Goal: Task Accomplishment & Management: Manage account settings

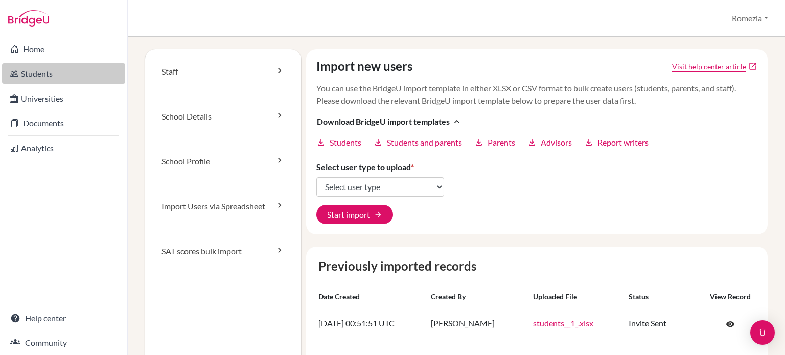
click at [43, 74] on link "Students" at bounding box center [63, 73] width 123 height 20
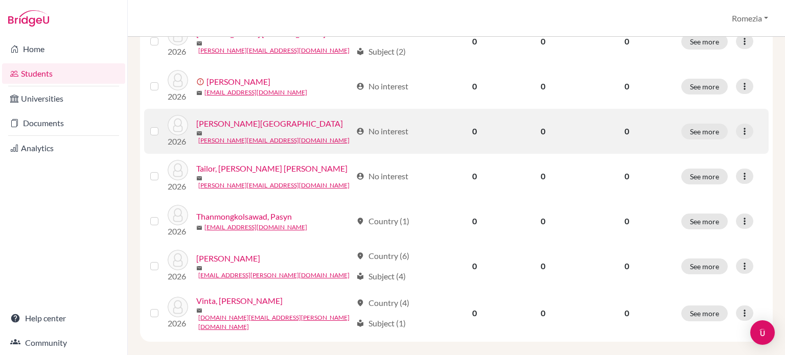
scroll to position [503, 0]
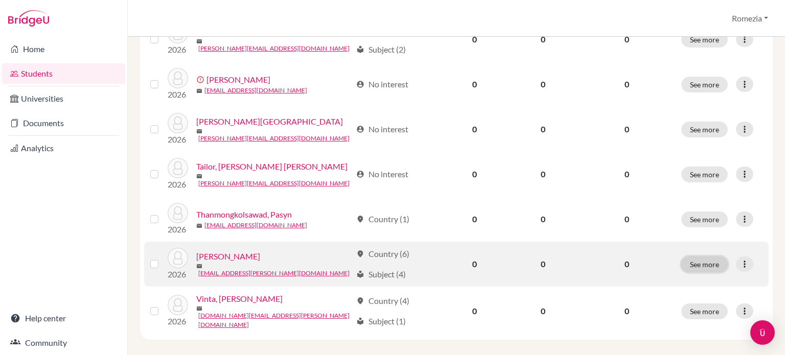
click at [693, 263] on button "See more" at bounding box center [704, 265] width 47 height 16
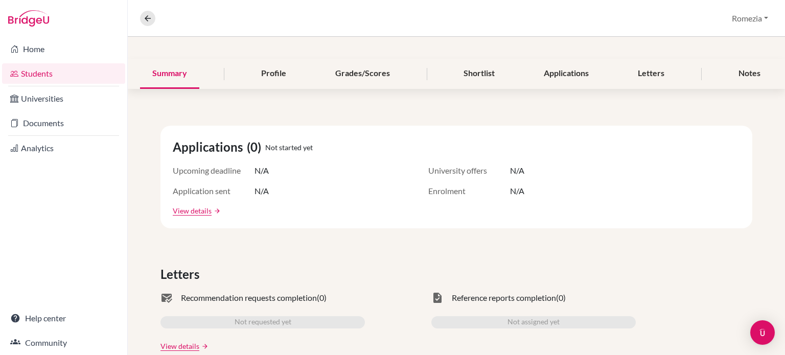
scroll to position [409, 0]
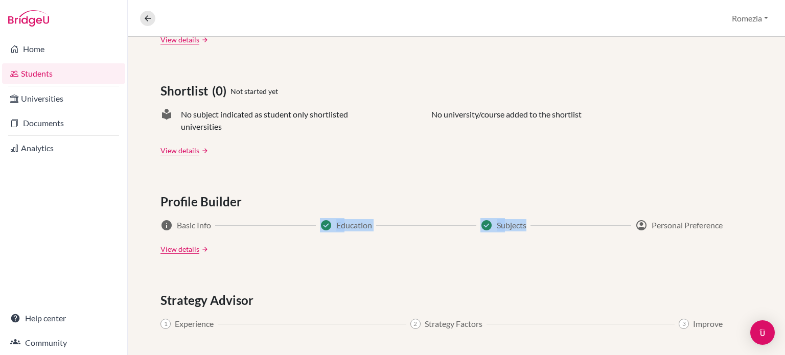
drag, startPoint x: 304, startPoint y: 225, endPoint x: 525, endPoint y: 218, distance: 221.4
click at [525, 219] on div "info Basic Info check_circle Education check_circle Subjects account_circle Per…" at bounding box center [441, 225] width 562 height 12
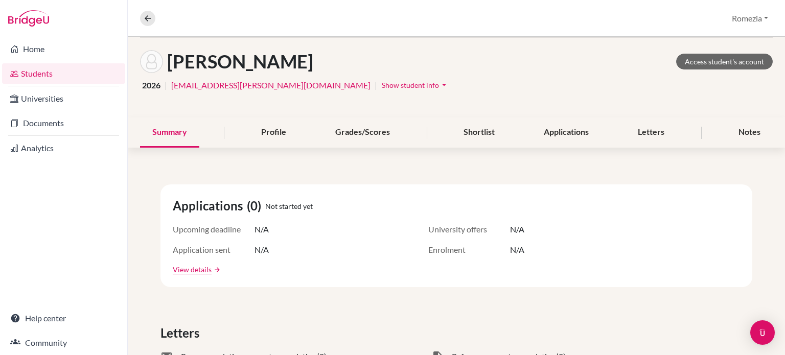
scroll to position [0, 0]
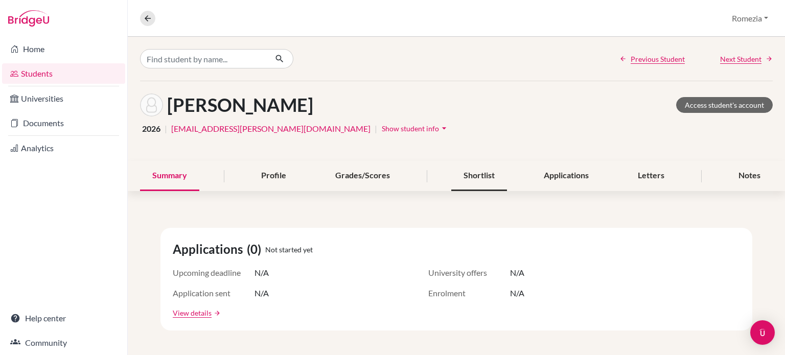
click at [473, 178] on div "Shortlist" at bounding box center [479, 176] width 56 height 30
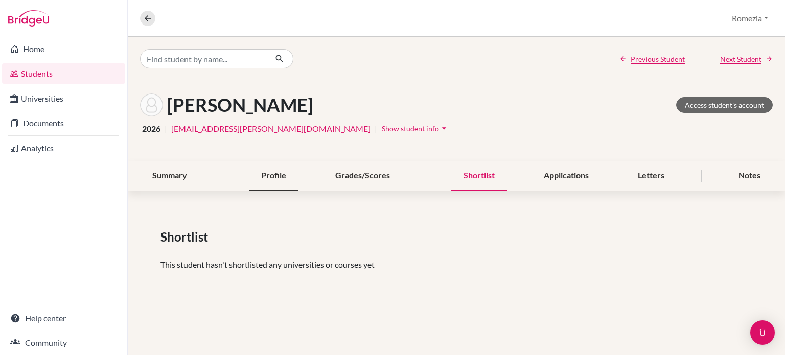
click at [279, 179] on div "Profile" at bounding box center [274, 176] width 50 height 30
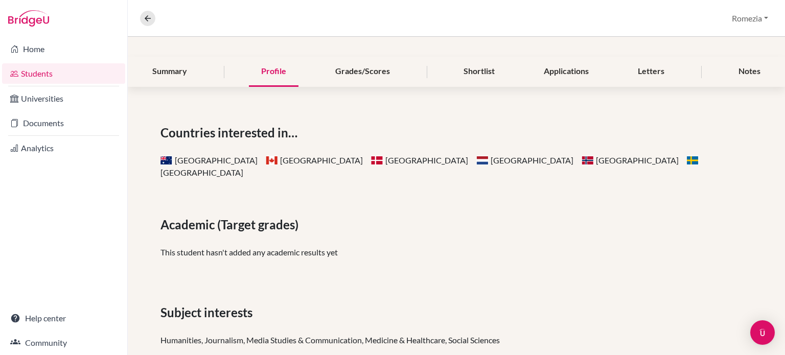
scroll to position [51, 0]
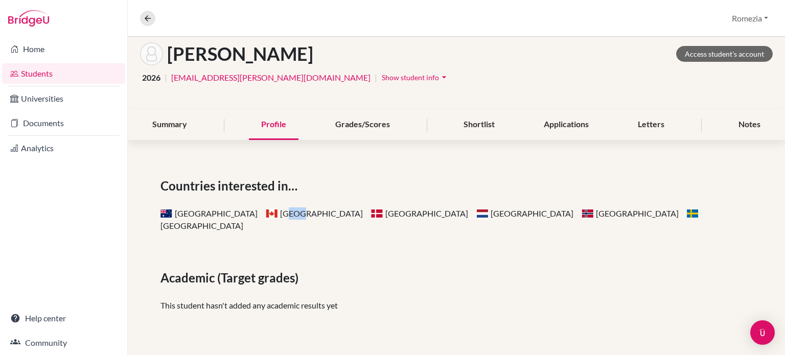
drag, startPoint x: 240, startPoint y: 222, endPoint x: 254, endPoint y: 214, distance: 16.0
click at [254, 214] on div "Countries interested in… Australia Canada Denmark Netherlands Norway Sweden Aca…" at bounding box center [456, 332] width 657 height 360
click at [47, 73] on link "Students" at bounding box center [63, 73] width 123 height 20
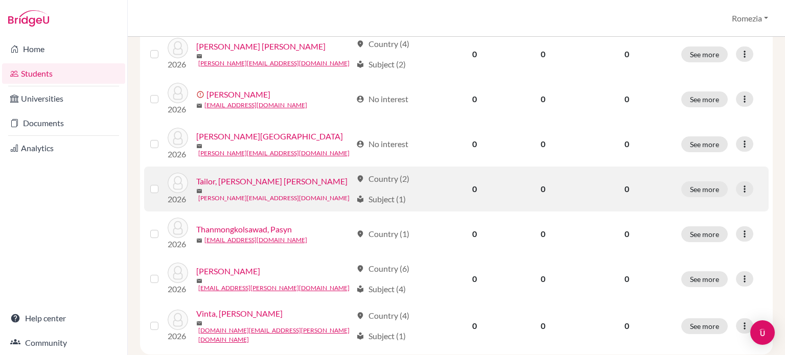
scroll to position [503, 0]
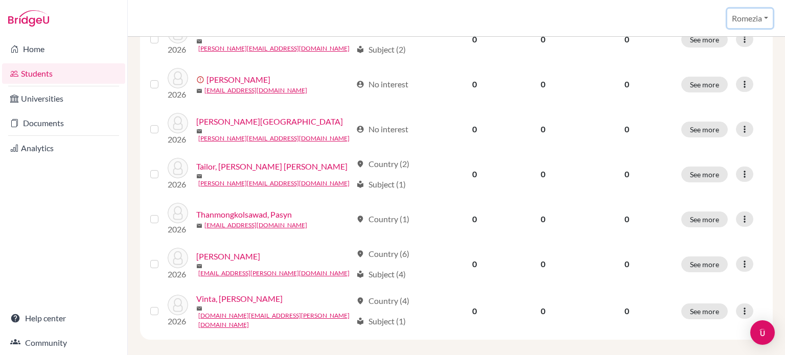
click at [744, 20] on button "Romezia" at bounding box center [749, 18] width 45 height 19
click at [730, 63] on link "School Settings" at bounding box center [734, 58] width 81 height 16
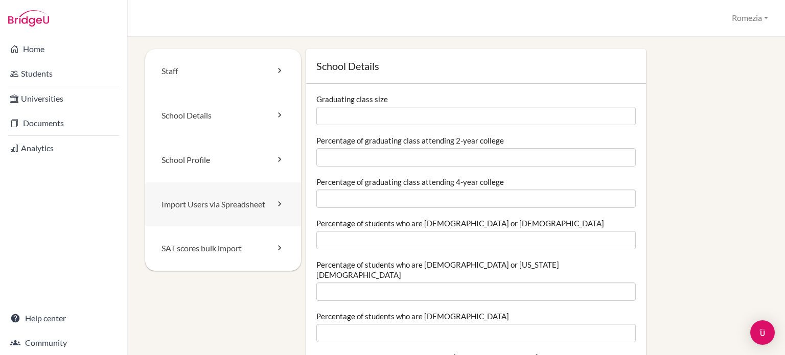
click at [235, 215] on link "Import Users via Spreadsheet" at bounding box center [223, 204] width 156 height 44
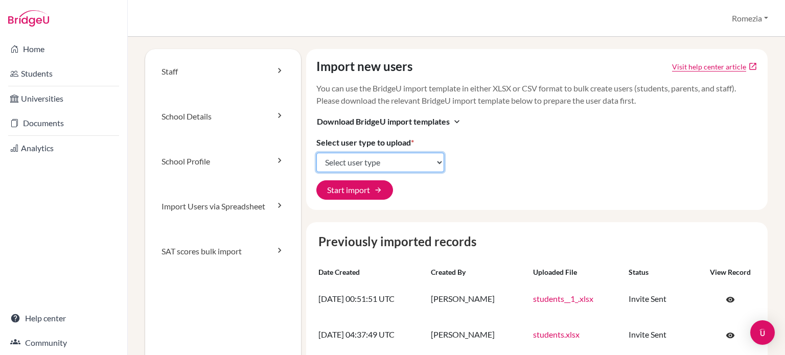
drag, startPoint x: 380, startPoint y: 159, endPoint x: 373, endPoint y: 169, distance: 12.1
click at [380, 159] on select "Select user type Students Students and parents Parents Advisors Report writers" at bounding box center [380, 162] width 128 height 19
select select "students"
click at [316, 153] on select "Select user type Students Students and parents Parents Advisors Report writers" at bounding box center [380, 162] width 128 height 19
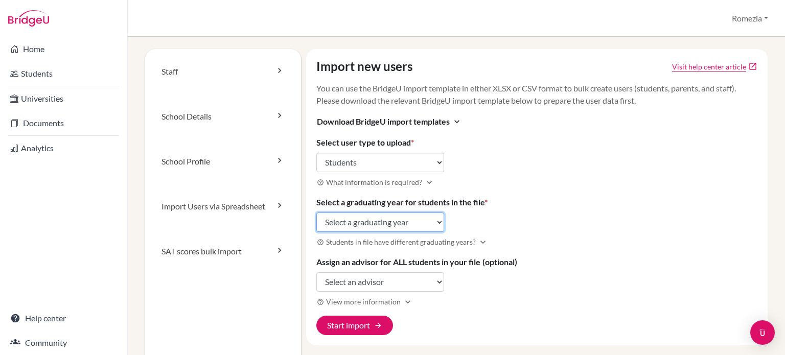
click at [346, 226] on select "Select a graduating year 2024 2025 2026 2027 2028 2029" at bounding box center [380, 222] width 128 height 19
select select "2026"
click at [316, 213] on select "Select a graduating year 2024 2025 2026 2027 2028 2029" at bounding box center [380, 222] width 128 height 19
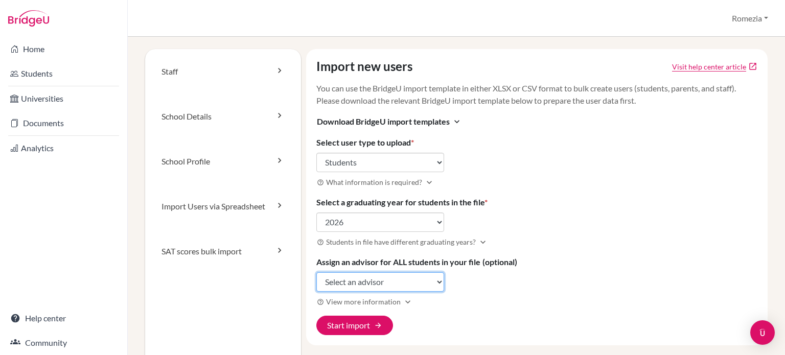
click at [349, 279] on select "Select an advisor Romezia Fernandez Karla Reyes" at bounding box center [380, 281] width 128 height 19
select select "458698"
click at [316, 272] on select "Select an advisor Romezia [PERSON_NAME] [PERSON_NAME]" at bounding box center [380, 281] width 128 height 19
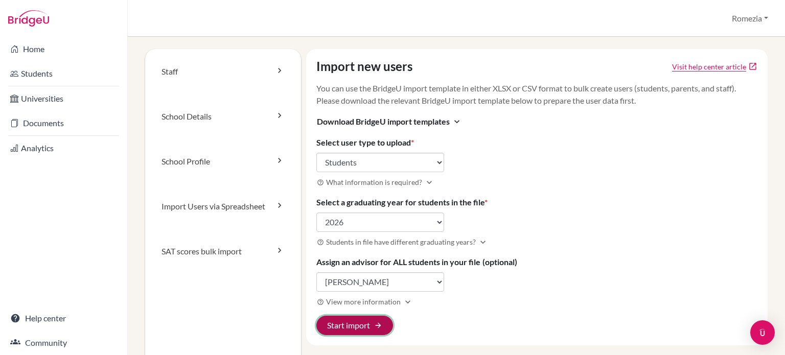
click at [355, 328] on button "Start import arrow_forward" at bounding box center [354, 325] width 77 height 19
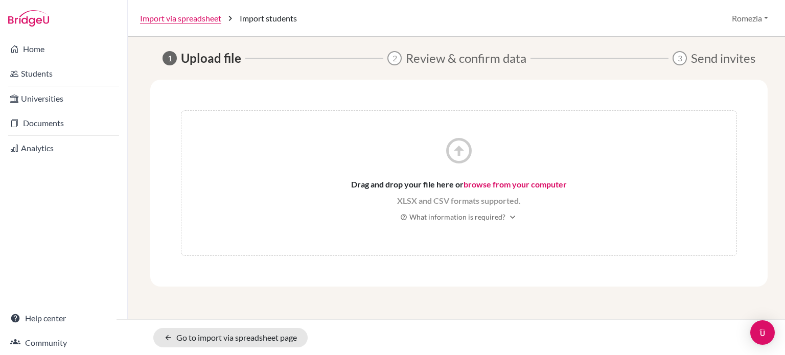
click at [464, 155] on icon "arrow_circle_up" at bounding box center [459, 150] width 31 height 31
click at [472, 182] on link "browse from your computer" at bounding box center [515, 184] width 103 height 10
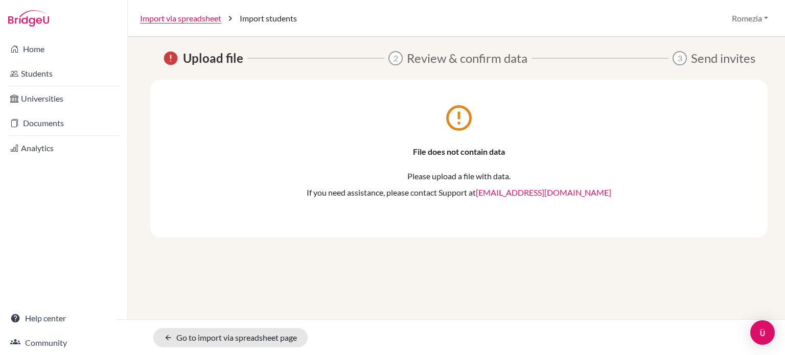
drag, startPoint x: 519, startPoint y: 168, endPoint x: 486, endPoint y: 154, distance: 36.4
click at [517, 166] on div "error_outline File does not contain data Please upload a file with data. If you…" at bounding box center [459, 154] width 556 height 88
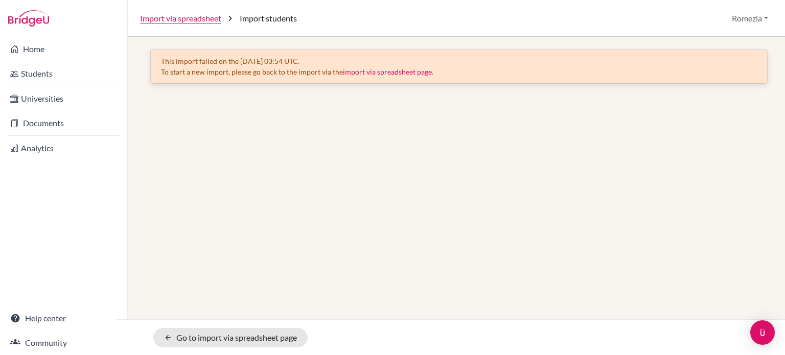
click at [277, 21] on span "Import students" at bounding box center [268, 18] width 57 height 12
click at [389, 73] on link "import via spreadsheet page." at bounding box center [388, 71] width 90 height 9
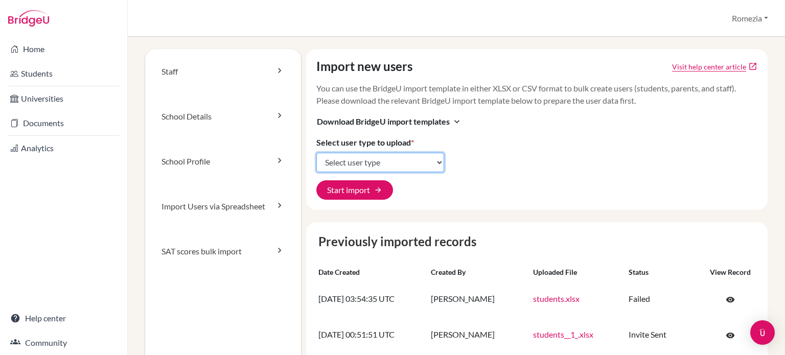
click at [384, 168] on select "Select user type Students Students and parents Parents Advisors Report writers" at bounding box center [380, 162] width 128 height 19
select select "students"
click at [316, 153] on select "Select user type Students Students and parents Parents Advisors Report writers" at bounding box center [380, 162] width 128 height 19
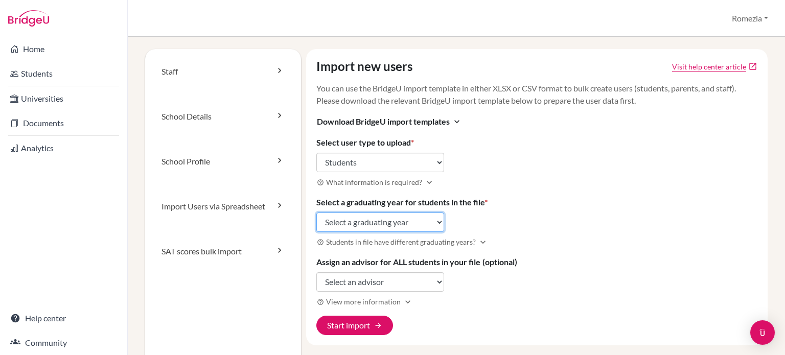
click at [379, 221] on select "Select a graduating year 2024 2025 2026 2027 2028 2029" at bounding box center [380, 222] width 128 height 19
select select "2026"
click at [316, 213] on select "Select a graduating year 2024 2025 2026 2027 2028 2029" at bounding box center [380, 222] width 128 height 19
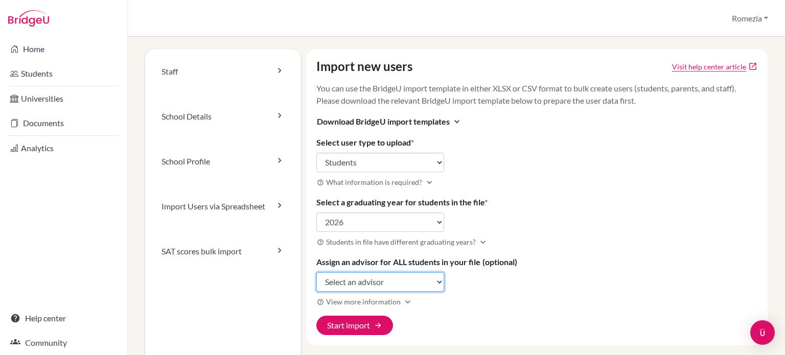
click at [380, 289] on select "Select an advisor Romezia Fernandez Karla Reyes" at bounding box center [380, 281] width 128 height 19
select select "458698"
click at [316, 272] on select "Select an advisor Romezia Fernandez Karla Reyes" at bounding box center [380, 281] width 128 height 19
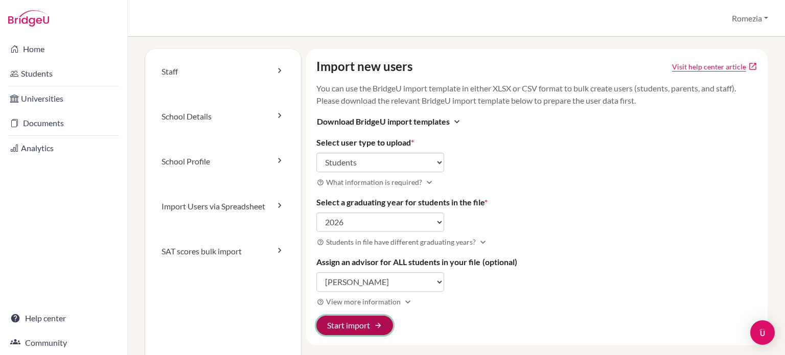
click at [374, 334] on button "Start import arrow_forward" at bounding box center [354, 325] width 77 height 19
click at [372, 327] on button "Start import arrow_forward" at bounding box center [354, 325] width 77 height 19
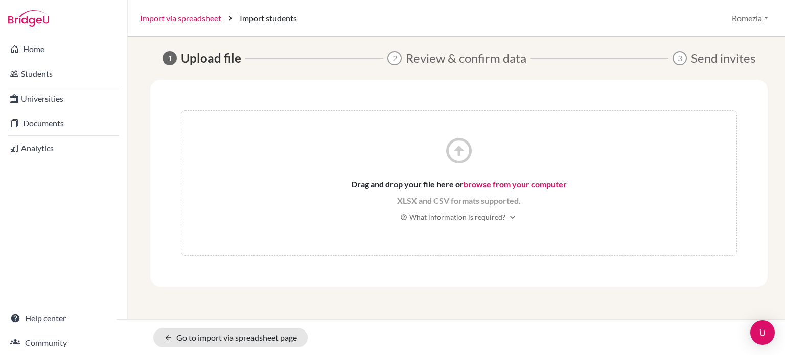
click at [519, 183] on link "browse from your computer" at bounding box center [515, 184] width 103 height 10
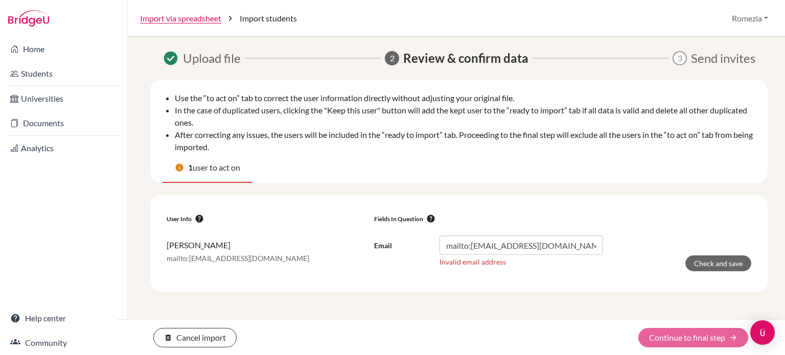
click at [679, 337] on div "delete Cancel import Continue to final step arrow_forward" at bounding box center [451, 337] width 669 height 19
click at [587, 240] on input "mailto:[EMAIL_ADDRESS][DOMAIN_NAME]" at bounding box center [522, 245] width 164 height 19
click at [470, 248] on input "mailto:annanarang1207@gmail.com" at bounding box center [522, 245] width 164 height 19
click at [656, 338] on div "delete Cancel import Continue to final step arrow_forward" at bounding box center [451, 337] width 669 height 19
click at [712, 265] on button "Check and save" at bounding box center [718, 264] width 66 height 16
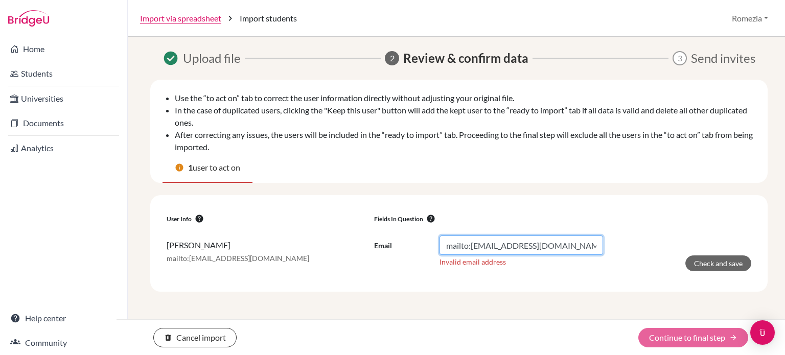
click at [471, 246] on input "mailto:annanarang1207@gmail.com" at bounding box center [522, 245] width 164 height 19
type input "[EMAIL_ADDRESS][DOMAIN_NAME]"
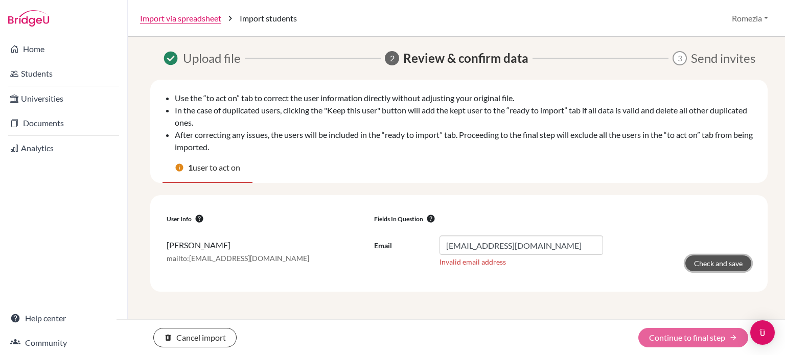
click at [712, 265] on button "Check and save" at bounding box center [718, 264] width 66 height 16
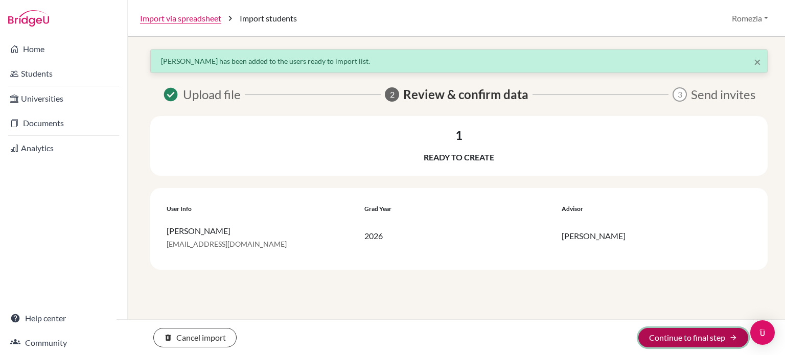
click at [681, 342] on button "Continue to final step arrow_forward" at bounding box center [693, 337] width 110 height 19
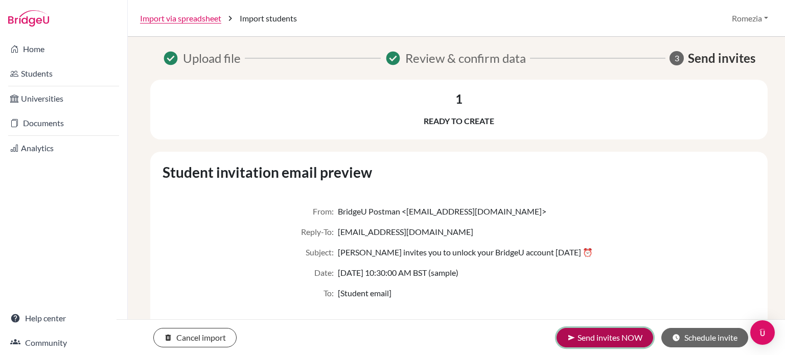
click at [619, 334] on button "send Send invites NOW" at bounding box center [605, 337] width 97 height 19
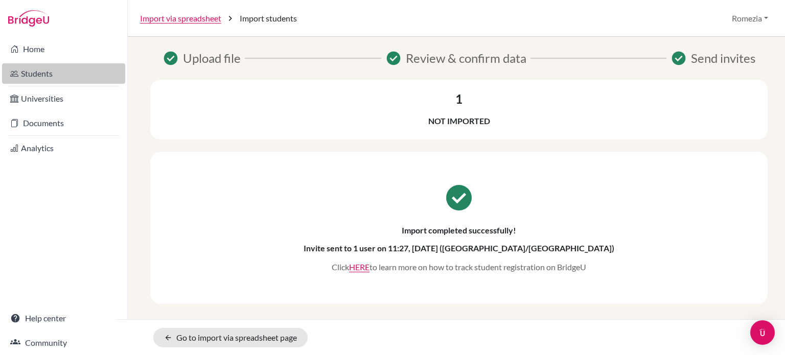
click at [63, 77] on link "Students" at bounding box center [63, 73] width 123 height 20
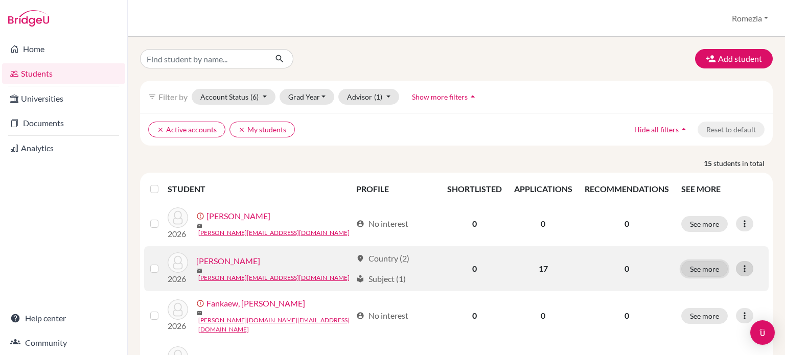
drag, startPoint x: 696, startPoint y: 272, endPoint x: 735, endPoint y: 271, distance: 39.4
click at [734, 272] on div "See more Edit student Send Message Reset Password" at bounding box center [721, 269] width 81 height 16
click at [740, 271] on icon at bounding box center [745, 269] width 10 height 10
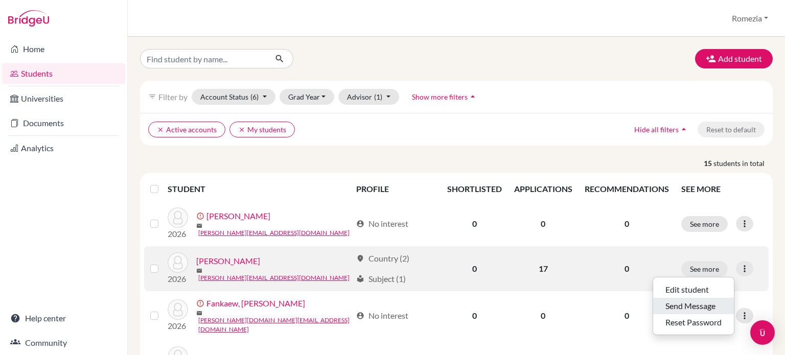
click at [702, 308] on button "Send Message" at bounding box center [693, 306] width 81 height 16
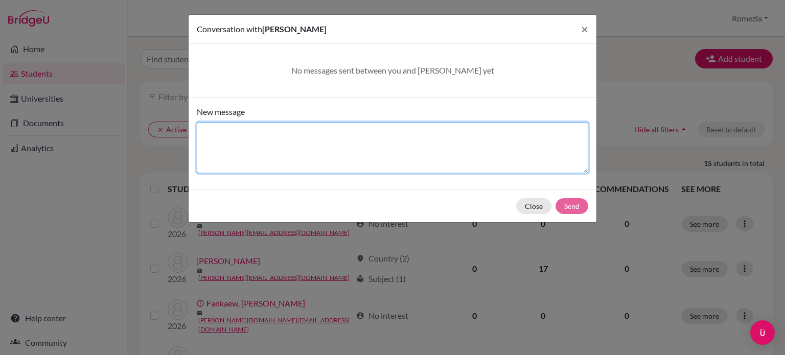
click at [227, 128] on textarea "New message" at bounding box center [393, 147] width 392 height 51
paste textarea "https://www.lse.ac.uk/study-at-lse/Undergraduate/fees-and-funding/undergraduate…"
click at [248, 132] on textarea "Scholarships: LSE SUpport scheme- https://www.lse.ac.uk/study-at-lse/Undergradu…" at bounding box center [393, 147] width 392 height 51
click at [399, 157] on textarea "Scholarships you are eligible for: LSE SUpport scheme- https://www.lse.ac.uk/st…" at bounding box center [393, 147] width 392 height 51
click at [355, 163] on textarea "Scholarships you are eligible for: LSE SUpport scheme- https://www.lse.ac.uk/st…" at bounding box center [393, 147] width 392 height 51
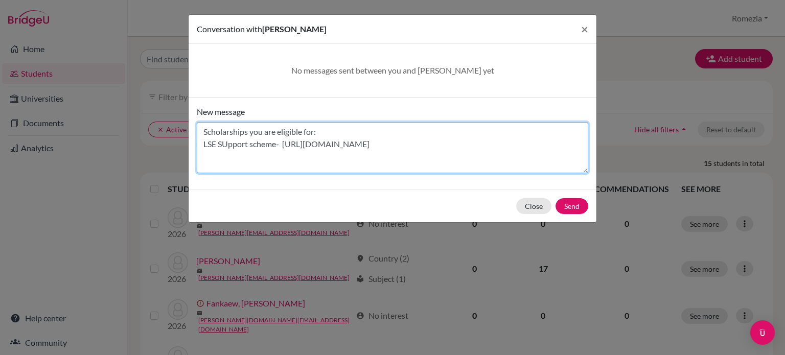
scroll to position [13, 0]
paste textarea "must have accepted a conditional or unconditional offer of admission on any und…"
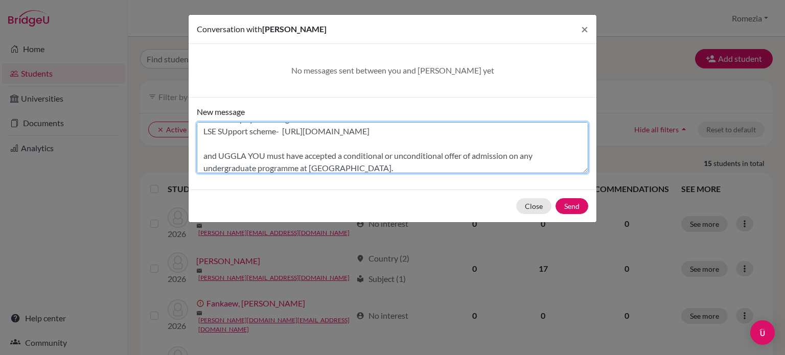
scroll to position [25, 0]
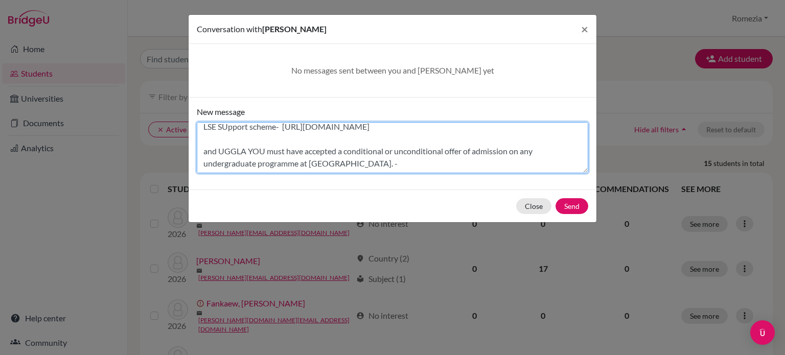
paste textarea "https://www.lse.ac.uk/study-at-lse/Undergraduate/fees-and-funding/uggla-family-…"
click at [327, 157] on textarea "Scholarships you are eligible for: LSE SUpport scheme- https://www.lse.ac.uk/st…" at bounding box center [393, 147] width 392 height 51
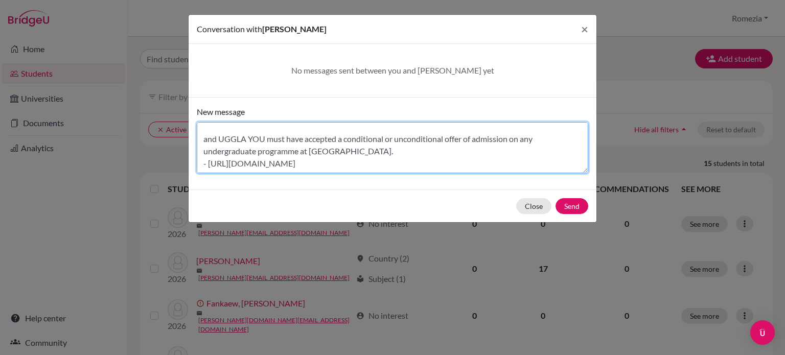
click at [327, 157] on textarea "Scholarships you are eligible for: LSE SUpport scheme- https://www.lse.ac.uk/st…" at bounding box center [393, 147] width 392 height 51
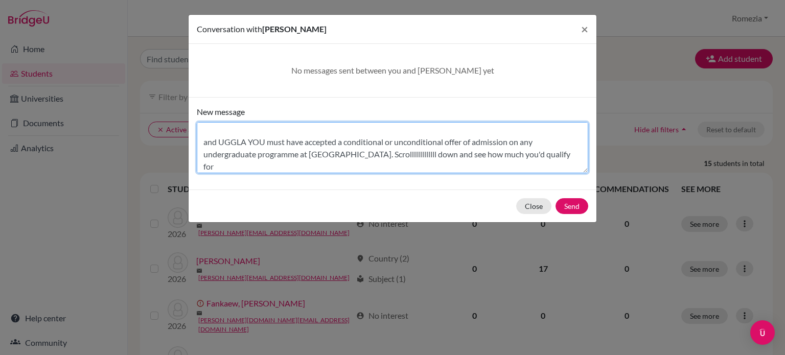
scroll to position [3, 0]
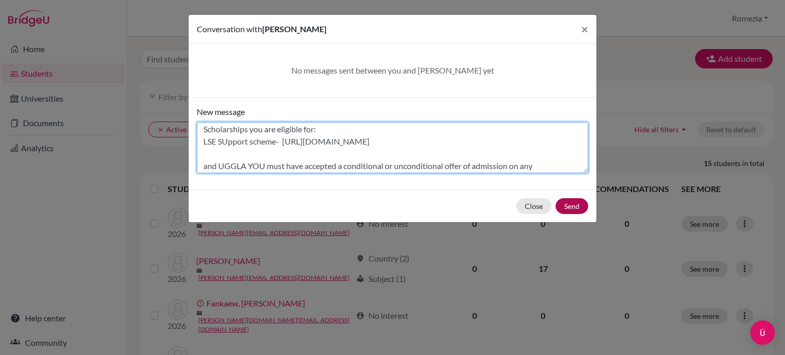
type textarea "Scholarships you are eligible for: LSE SUpport scheme- https://www.lse.ac.uk/st…"
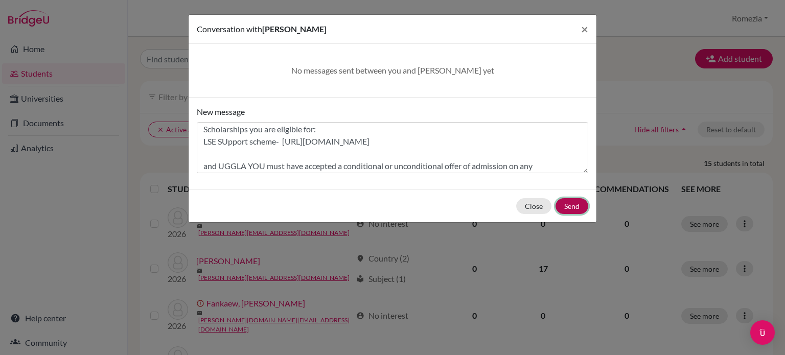
click at [570, 202] on button "Send" at bounding box center [572, 206] width 33 height 16
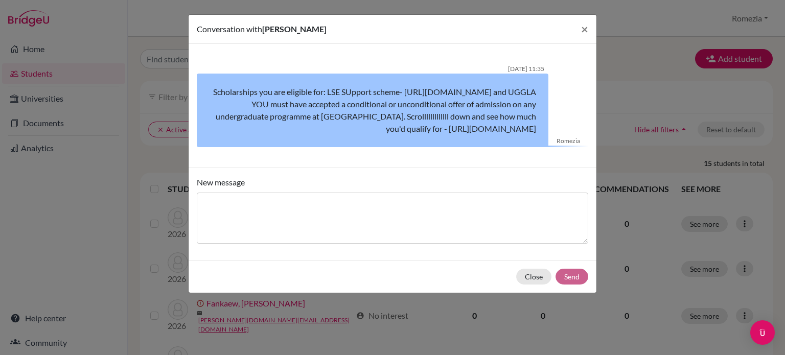
scroll to position [0, 0]
drag, startPoint x: 381, startPoint y: 129, endPoint x: 505, endPoint y: 89, distance: 130.4
click at [505, 89] on div "Scholarships you are eligible for: LSE SUpport scheme- [URL][DOMAIN_NAME] and U…" at bounding box center [373, 111] width 352 height 74
click at [529, 285] on button "Close" at bounding box center [533, 277] width 35 height 16
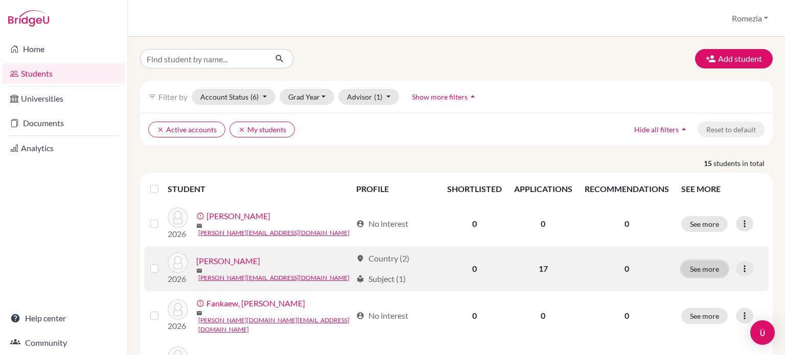
click at [697, 272] on button "See more" at bounding box center [704, 269] width 47 height 16
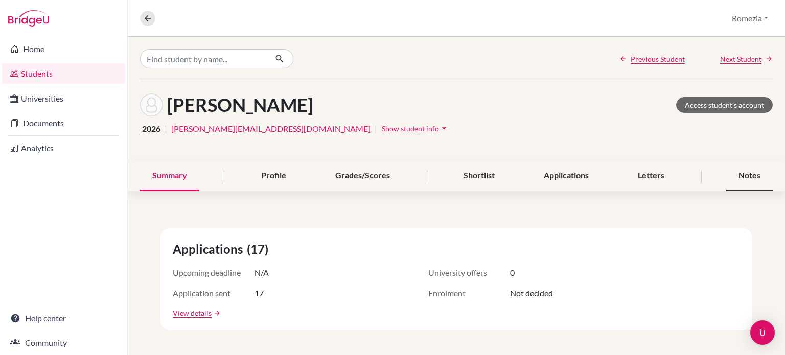
click at [751, 166] on div "Notes" at bounding box center [749, 176] width 47 height 30
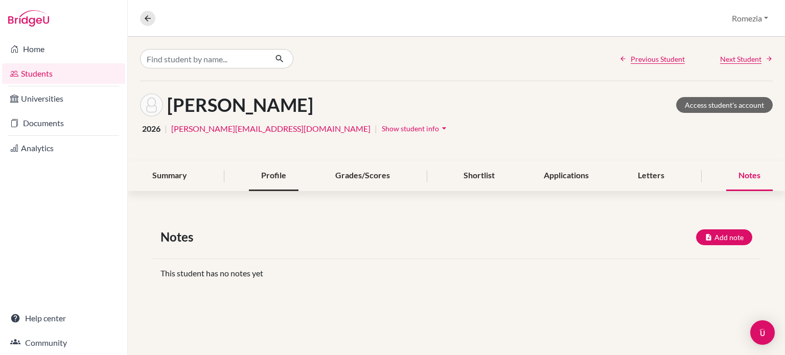
click at [267, 171] on div "Profile" at bounding box center [274, 176] width 50 height 30
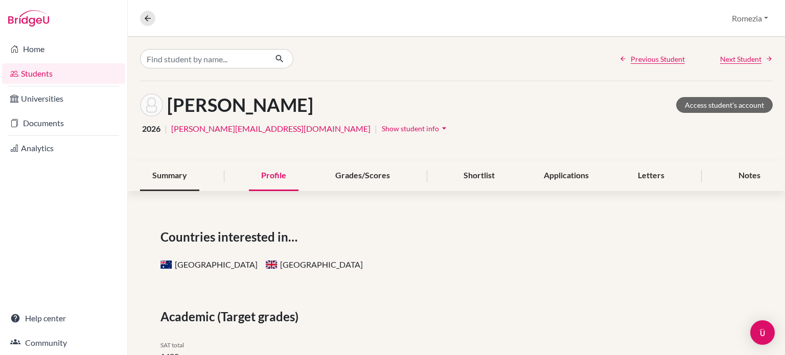
click at [169, 177] on div "Summary" at bounding box center [169, 176] width 59 height 30
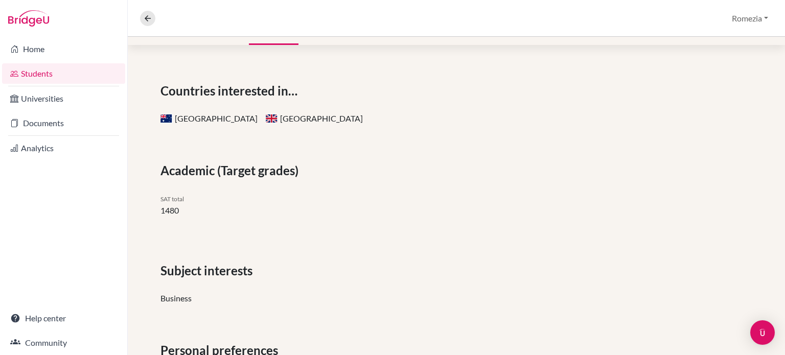
scroll to position [207, 0]
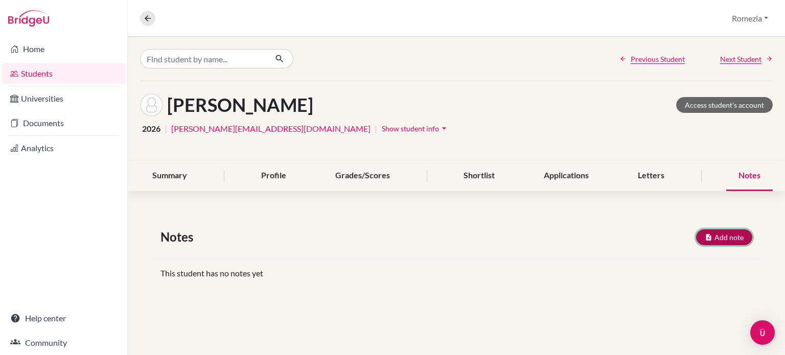
click at [726, 241] on button "Add note" at bounding box center [724, 237] width 56 height 16
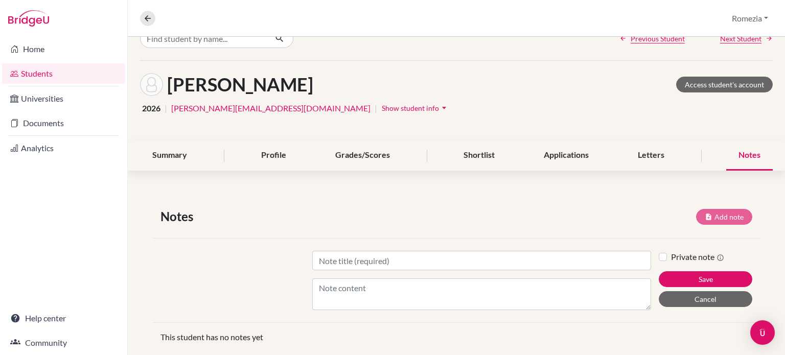
scroll to position [40, 0]
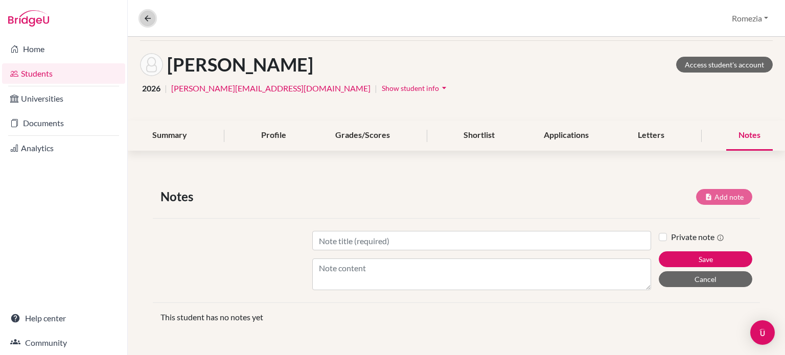
click at [147, 15] on icon at bounding box center [147, 18] width 9 height 9
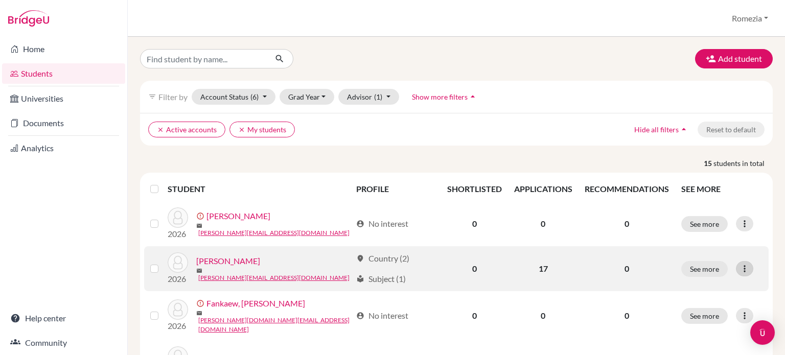
click at [740, 272] on icon at bounding box center [745, 269] width 10 height 10
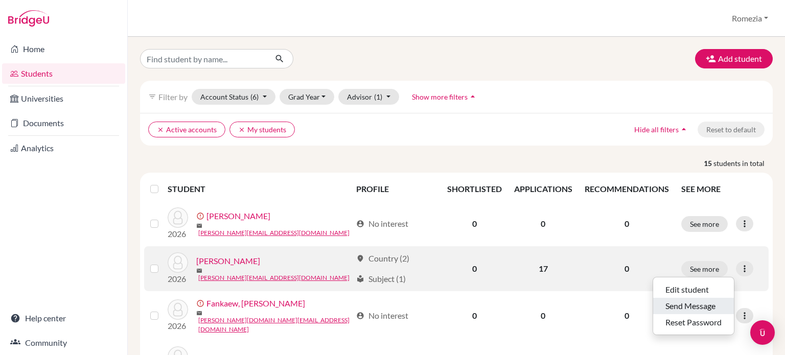
click at [716, 301] on button "Send Message" at bounding box center [693, 306] width 81 height 16
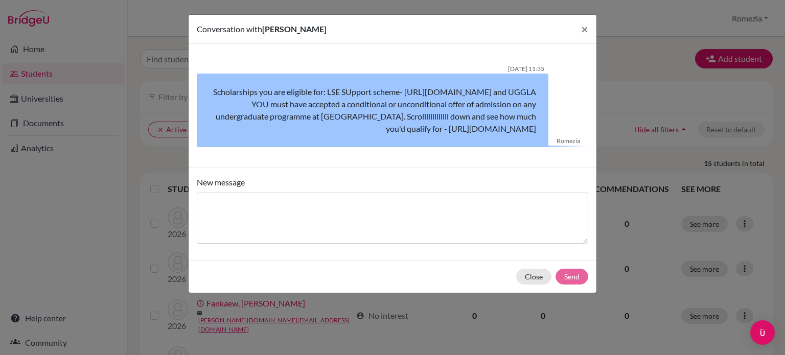
drag, startPoint x: 231, startPoint y: 91, endPoint x: 538, endPoint y: 156, distance: 314.3
click at [538, 147] on div "Scholarships you are eligible for: LSE SUpport scheme- [URL][DOMAIN_NAME] and U…" at bounding box center [373, 111] width 352 height 74
copy div "Scholarships you are eligible for: LSE SUpport scheme- [URL][DOMAIN_NAME] and U…"
click at [588, 30] on button "×" at bounding box center [585, 29] width 24 height 29
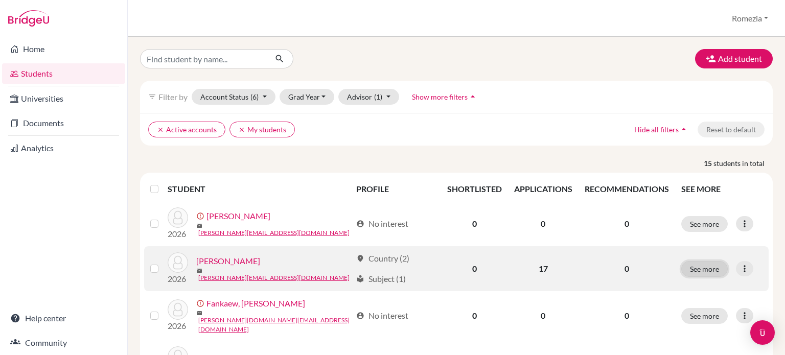
click at [699, 269] on button "See more" at bounding box center [704, 269] width 47 height 16
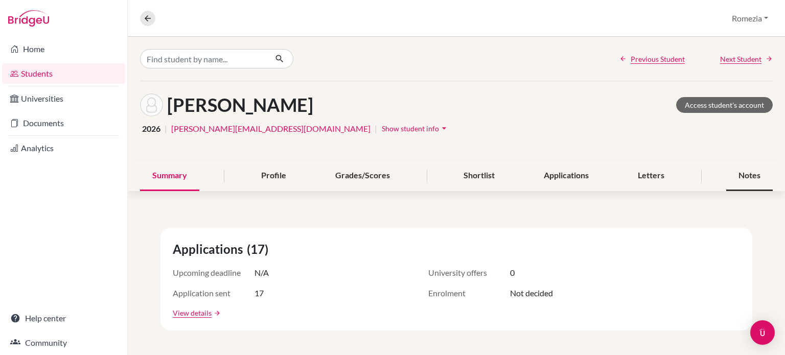
click at [743, 177] on div "Notes" at bounding box center [749, 176] width 47 height 30
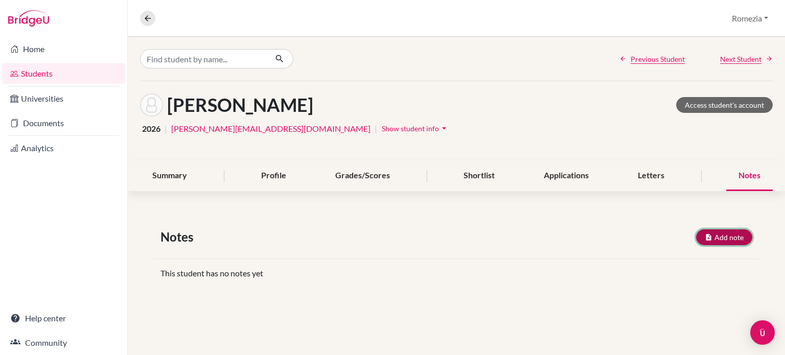
click at [728, 239] on button "Add note" at bounding box center [724, 237] width 56 height 16
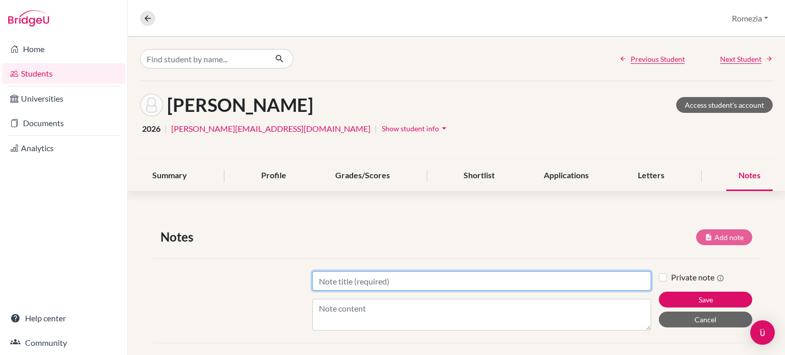
click at [456, 281] on input "Title" at bounding box center [481, 280] width 339 height 19
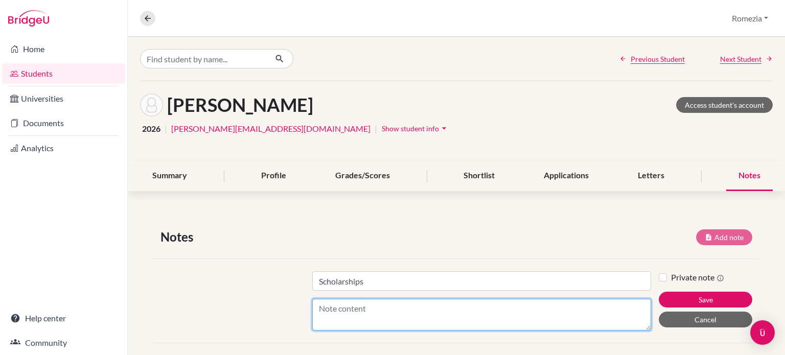
click at [440, 313] on textarea "Content" at bounding box center [481, 315] width 339 height 32
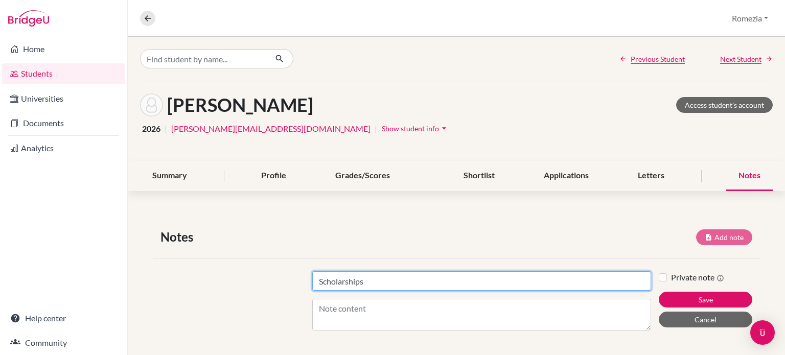
click at [428, 285] on input "Scholarships" at bounding box center [481, 280] width 339 height 19
type input "Scholarships -UK LSE"
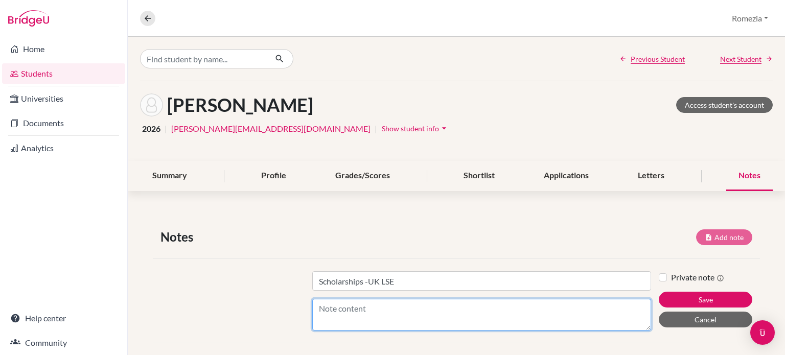
click at [407, 308] on textarea "Content" at bounding box center [481, 315] width 339 height 32
paste textarea "Scholarships you are eligible for: LSE SUpport scheme- [URL][DOMAIN_NAME] and U…"
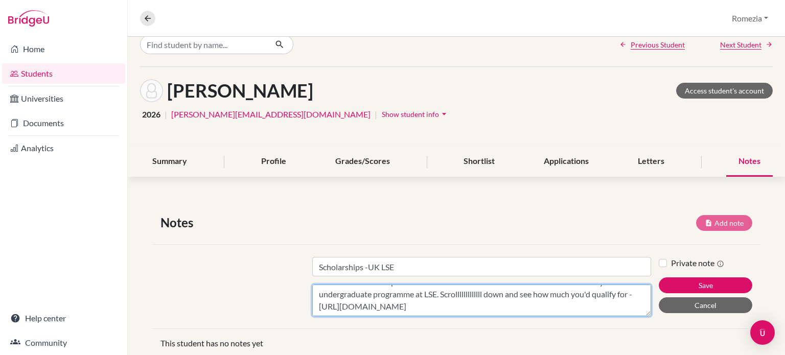
scroll to position [40, 0]
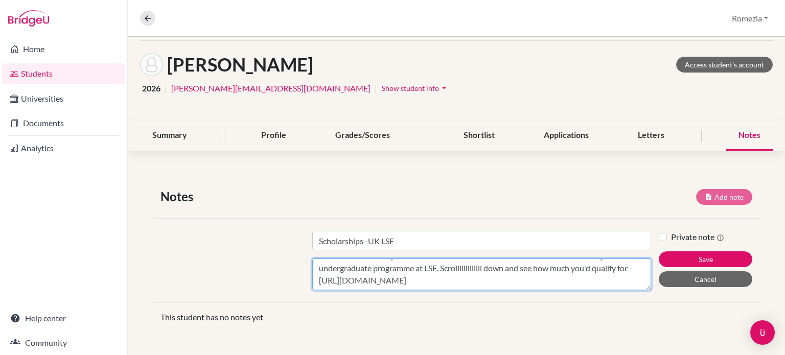
type textarea "Scholarships you are eligible for: LSE SUpport scheme- [URL][DOMAIN_NAME] and U…"
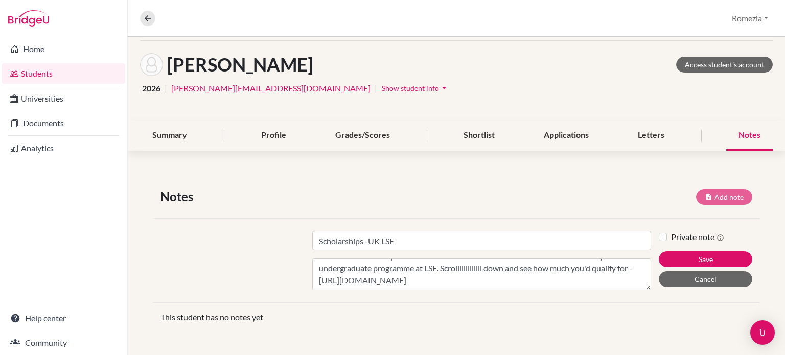
click at [671, 237] on label "Private note" at bounding box center [697, 237] width 53 height 12
click at [659, 237] on input "Private note" at bounding box center [663, 236] width 8 height 10
click at [671, 237] on label "Private note" at bounding box center [697, 237] width 53 height 12
click at [659, 237] on input "Private note" at bounding box center [663, 236] width 8 height 10
click at [671, 237] on label "Private note" at bounding box center [697, 237] width 53 height 12
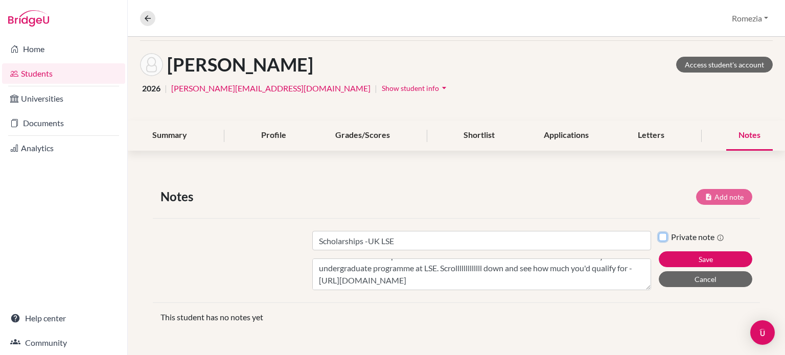
click at [659, 237] on input "Private note" at bounding box center [663, 236] width 8 height 10
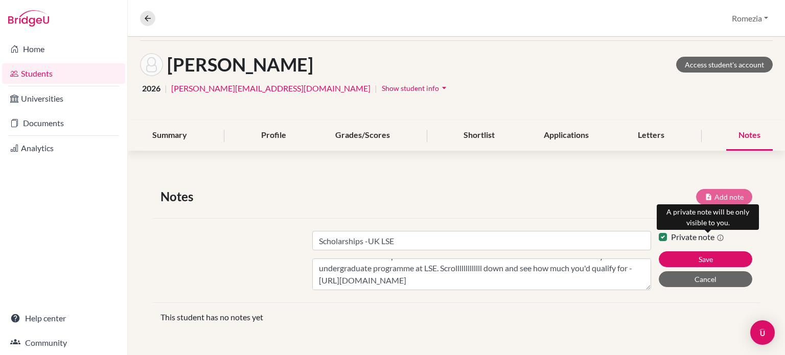
click at [717, 236] on icon at bounding box center [721, 238] width 8 height 8
click at [667, 236] on input "Private note" at bounding box center [663, 236] width 8 height 10
checkbox input "false"
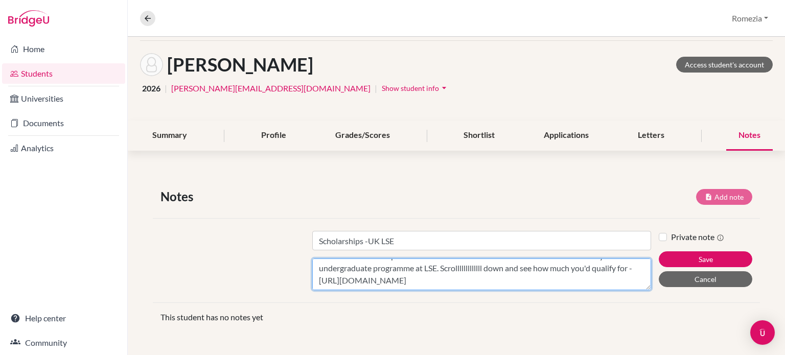
click at [334, 271] on textarea "Scholarships you are eligible for: LSE SUpport scheme- [URL][DOMAIN_NAME] and U…" at bounding box center [481, 275] width 339 height 32
click at [434, 268] on textarea "Scholarships you are eligible for: LSE SUpport scheme- [URL][DOMAIN_NAME] and U…" at bounding box center [481, 275] width 339 height 32
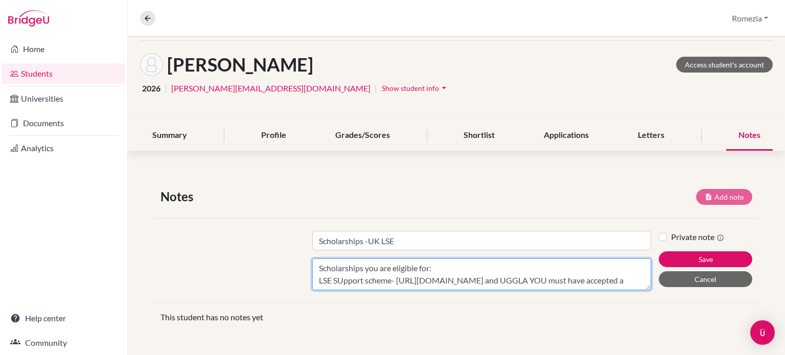
click at [341, 278] on textarea "Scholarships you are eligible for: LSE SUpport scheme- [URL][DOMAIN_NAME] and U…" at bounding box center [481, 275] width 339 height 32
drag, startPoint x: 388, startPoint y: 280, endPoint x: 306, endPoint y: 276, distance: 82.4
click at [306, 276] on div "Title Scholarships -UK LSE Content Scholarships you are eligible for: LSE Suppo…" at bounding box center [482, 260] width 354 height 59
click at [423, 274] on textarea "Scholarships you are eligible for: LSE Support scheme- [URL][DOMAIN_NAME] and U…" at bounding box center [481, 275] width 339 height 32
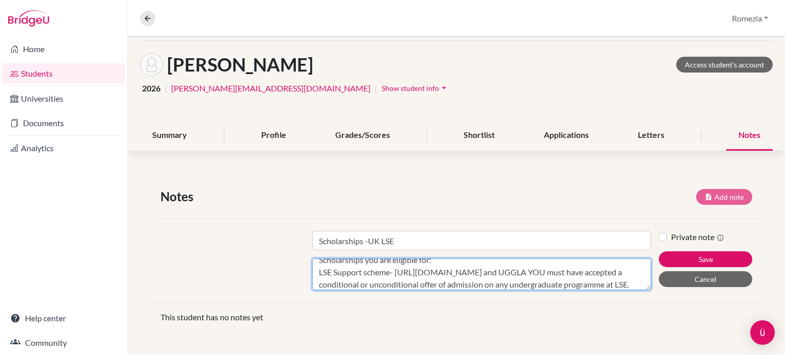
scroll to position [20, 0]
click at [464, 273] on textarea "Scholarships you are eligible for: LSE Support scheme- [URL][DOMAIN_NAME] and U…" at bounding box center [481, 275] width 339 height 32
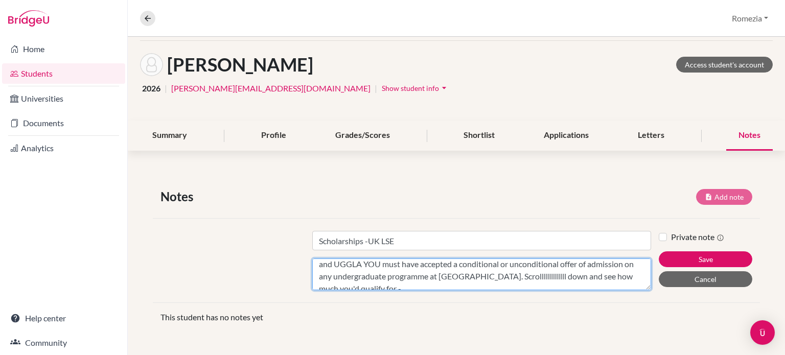
scroll to position [53, 0]
click at [365, 263] on textarea "Scholarships you are eligible for: LSE Support scheme- [URL][DOMAIN_NAME] UGGLA…" at bounding box center [481, 275] width 339 height 32
click at [316, 263] on textarea "Scholarships you are eligible for: LSE Support scheme- [URL][DOMAIN_NAME] UGGLA…" at bounding box center [481, 275] width 339 height 32
click at [365, 266] on textarea "Scholarships you are eligible for: LSE Support scheme- [URL][DOMAIN_NAME] For U…" at bounding box center [481, 275] width 339 height 32
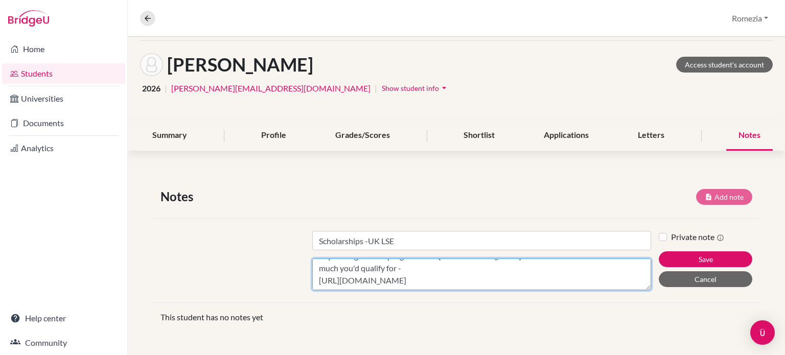
scroll to position [86, 0]
type textarea "Scholarships you are eligible for: LSE Support scheme- [URL][DOMAIN_NAME] For U…"
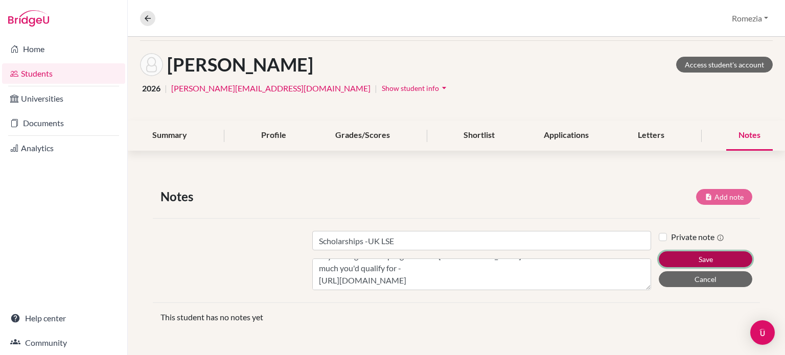
click at [661, 257] on button "Save" at bounding box center [706, 259] width 94 height 16
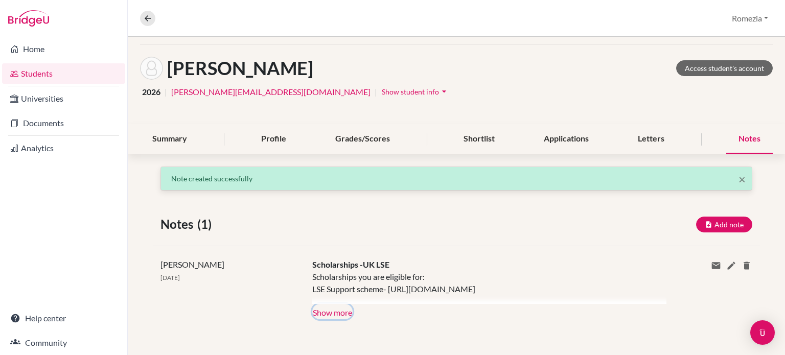
click at [340, 317] on button "Show more" at bounding box center [332, 311] width 40 height 15
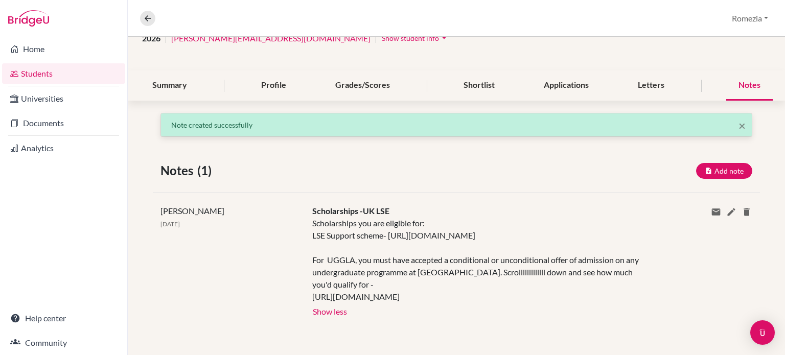
scroll to position [101, 0]
click at [712, 163] on button "Add note" at bounding box center [724, 171] width 56 height 16
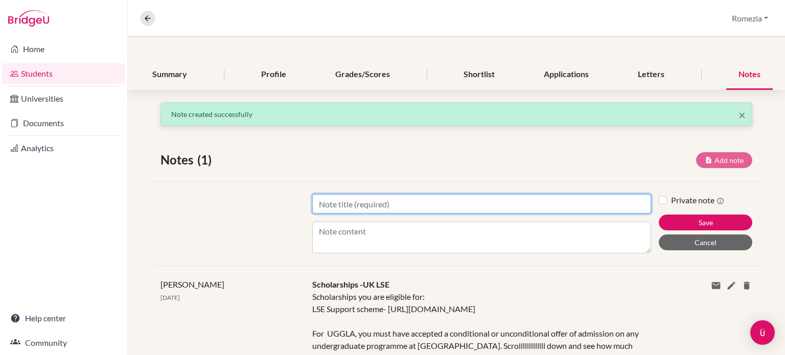
click at [429, 201] on input "Title" at bounding box center [481, 203] width 339 height 19
type input "U"
click at [429, 201] on input "IELTS Q" at bounding box center [481, 203] width 339 height 19
type input "IELTS Query"
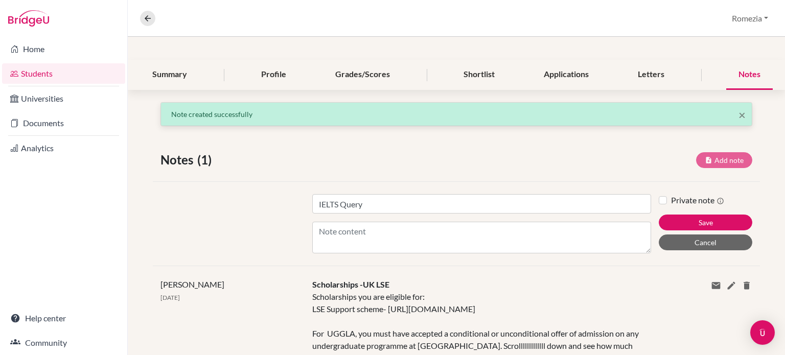
click at [216, 222] on div at bounding box center [229, 223] width 152 height 59
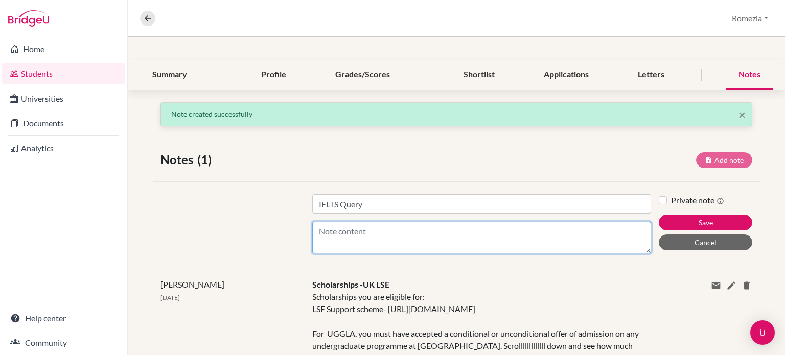
click at [407, 235] on textarea "Content" at bounding box center [481, 238] width 339 height 32
paste textarea ", it's not a guarantee of exemption from IELTS or other English language tests …"
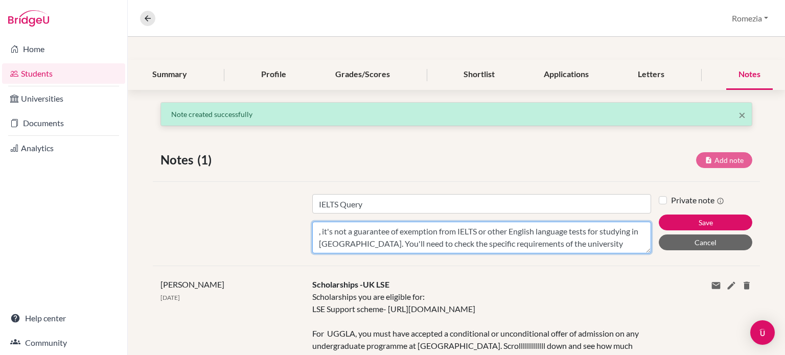
click at [320, 231] on textarea ", it's not a guarantee of exemption from IELTS or other English language tests …" at bounding box center [481, 238] width 339 height 32
paste textarea "If you completed your A-Levels in [GEOGRAPHIC_DATA], even with a US passport, s…"
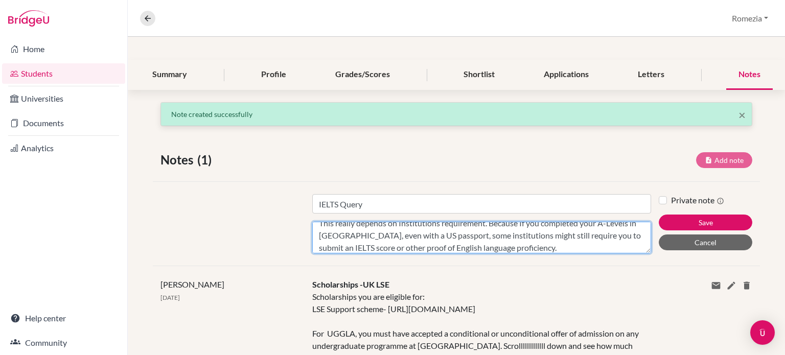
scroll to position [20, 0]
click at [319, 247] on textarea "This really depends on Institutions requirement. Because If you completed your …" at bounding box center [481, 238] width 339 height 32
click at [632, 248] on textarea "This really depends on Institutions requirement. Because If you completed your …" at bounding box center [481, 238] width 339 height 32
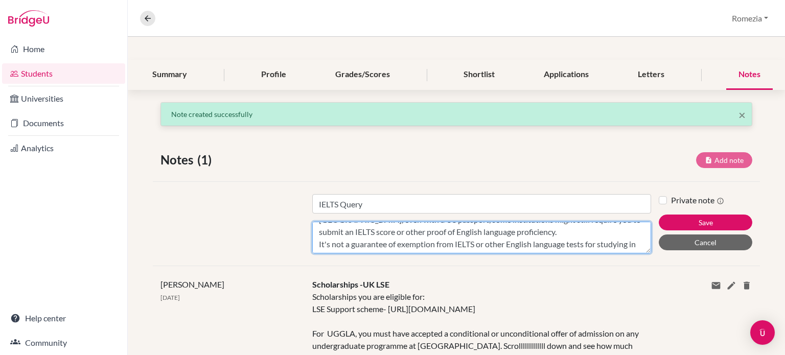
scroll to position [6, 0]
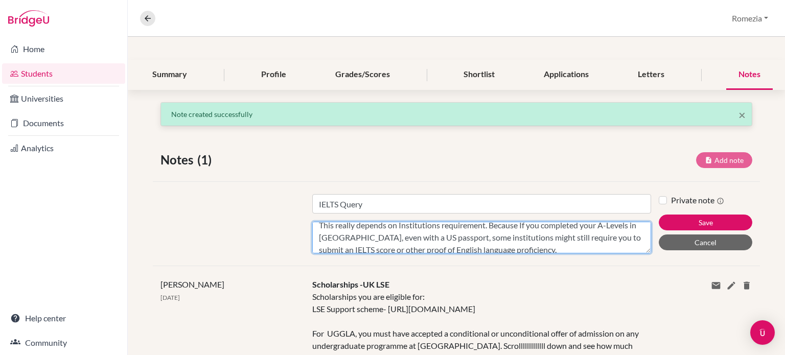
click at [540, 250] on textarea "This really depends on Institutions requirement. Because If you completed your …" at bounding box center [481, 238] width 339 height 32
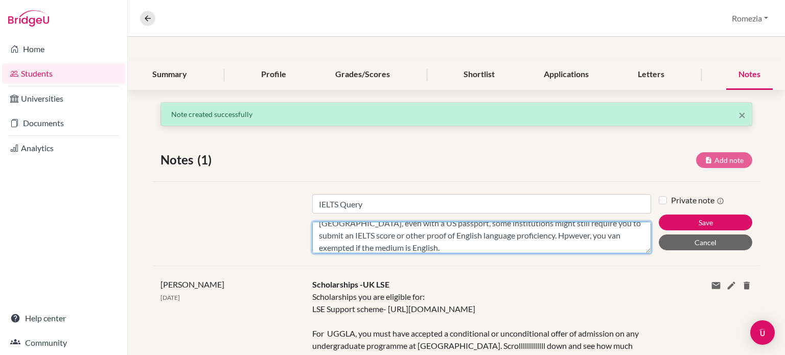
click at [374, 247] on textarea "This really depends on Institutions requirement. Because If you completed your …" at bounding box center [481, 238] width 339 height 32
click at [546, 239] on textarea "This really depends on Institutions requirement. Because If you completed your …" at bounding box center [481, 238] width 339 height 32
click at [516, 245] on textarea "This really depends on Institutions requirement. Because If you completed your …" at bounding box center [481, 238] width 339 height 32
click at [571, 246] on textarea "This really depends on Institutions requirement. Because If you completed your …" at bounding box center [481, 238] width 339 height 32
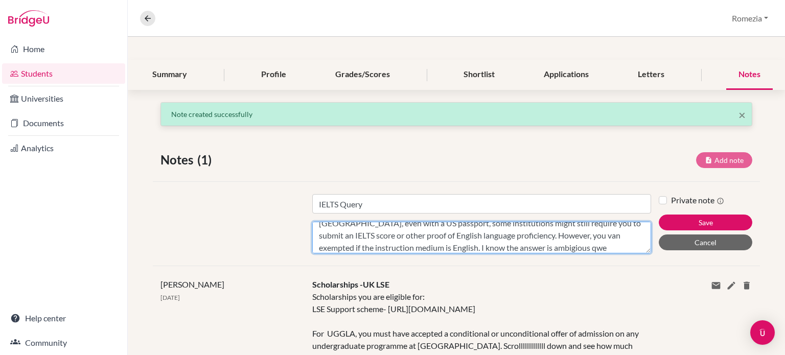
paste textarea "uous"
click at [609, 247] on textarea "This really depends on Institutions requirement. Because If you completed your …" at bounding box center [481, 238] width 339 height 32
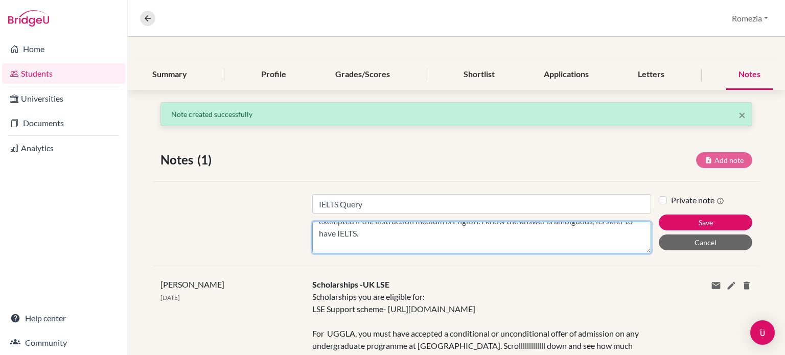
scroll to position [0, 0]
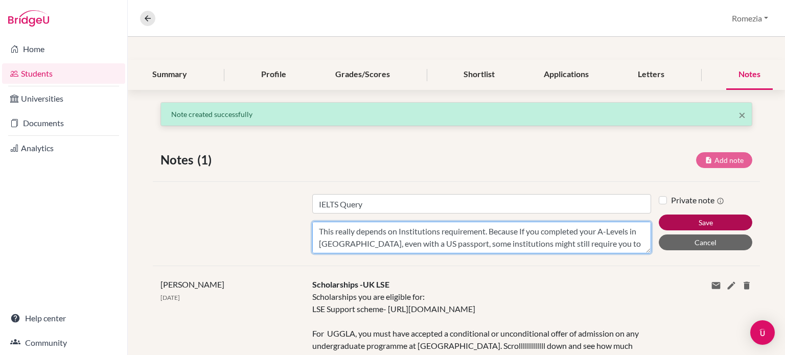
type textarea "This really depends on Institutions requirement. Because If you completed your …"
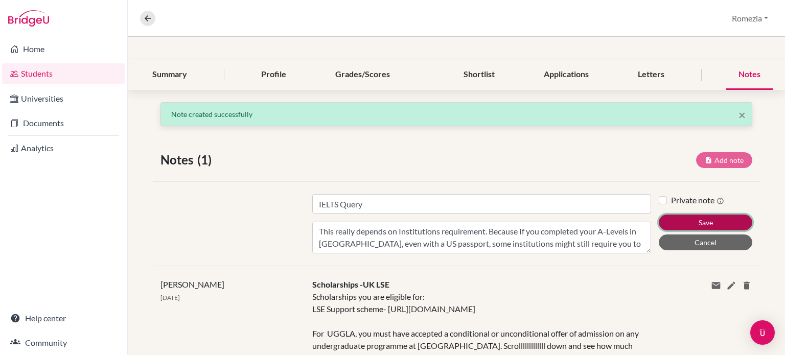
click at [672, 221] on button "Save" at bounding box center [706, 223] width 94 height 16
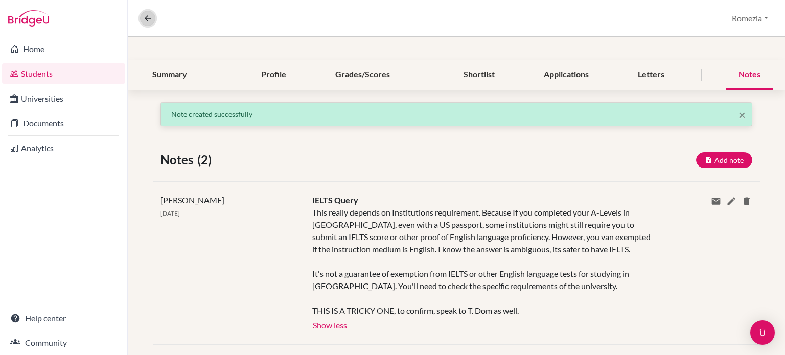
click at [146, 21] on icon at bounding box center [147, 18] width 9 height 9
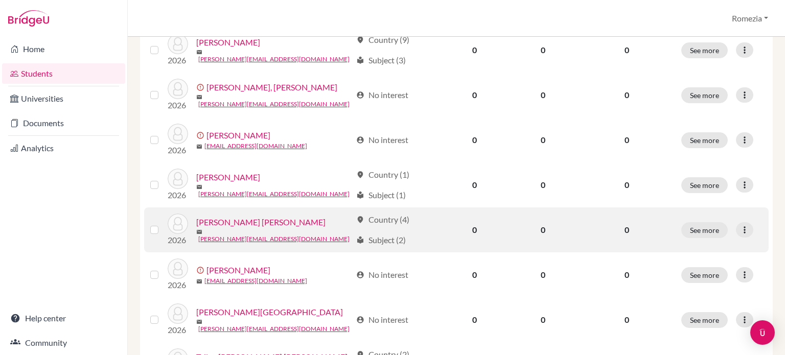
scroll to position [548, 0]
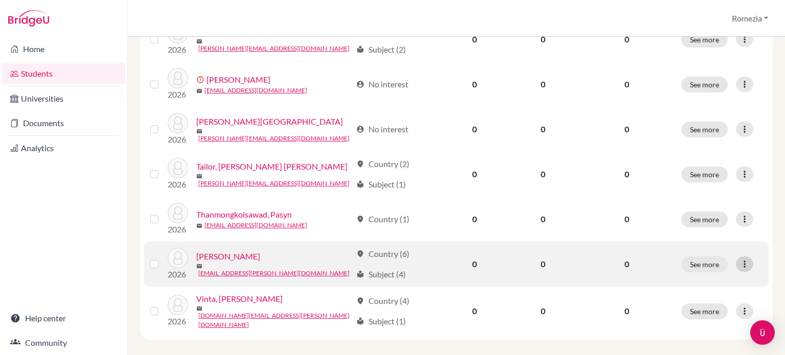
click at [740, 261] on icon at bounding box center [745, 264] width 10 height 10
click at [704, 260] on button "See more" at bounding box center [704, 265] width 47 height 16
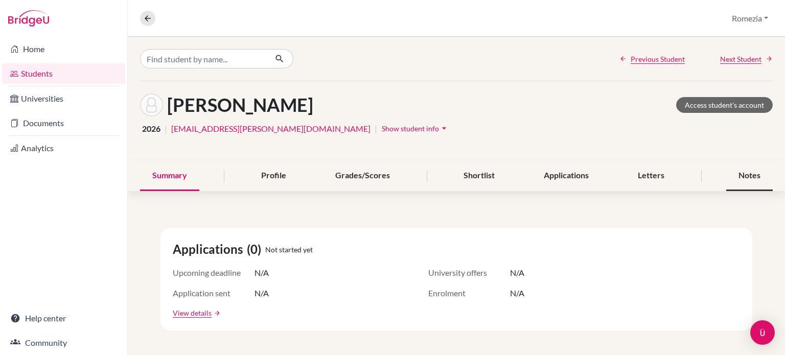
click at [750, 174] on div "Notes" at bounding box center [749, 176] width 47 height 30
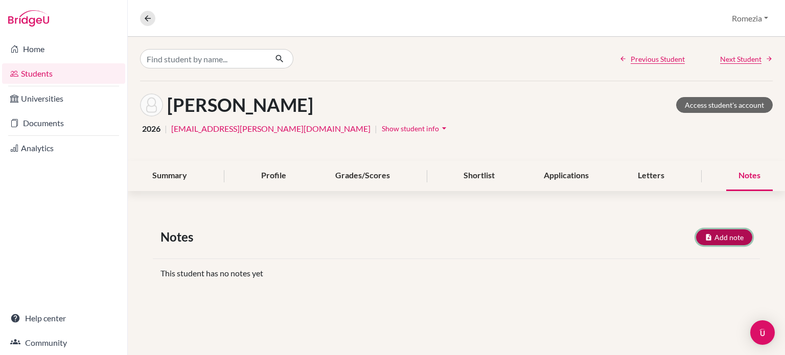
click at [718, 237] on button "Add note" at bounding box center [724, 237] width 56 height 16
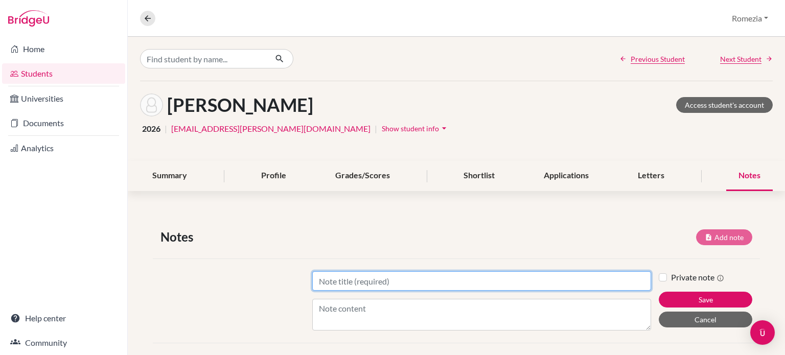
click at [413, 286] on input "Title" at bounding box center [481, 280] width 339 height 19
type input "Personal statements Questions"
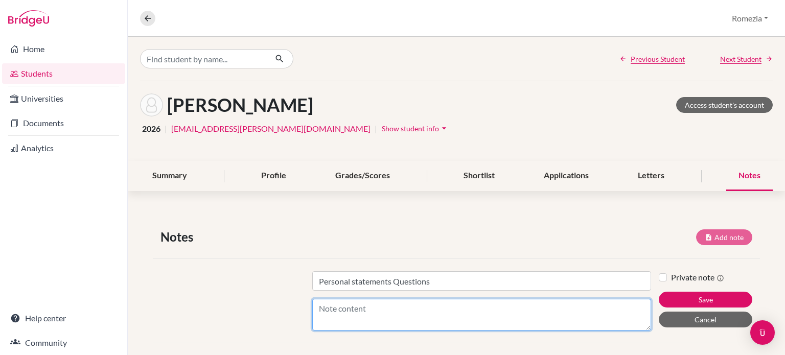
click at [384, 311] on textarea "Content" at bounding box center [481, 315] width 339 height 32
paste textarea "ell us about who you are. How would your family, friends, and/or members of you…"
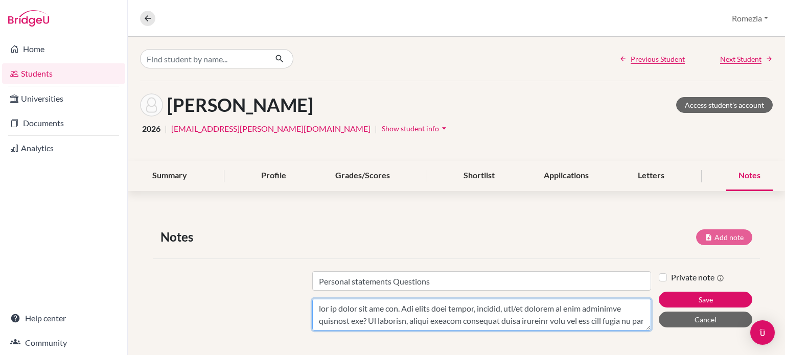
click at [317, 311] on textarea "Content" at bounding box center [481, 315] width 339 height 32
click at [316, 306] on textarea "Content" at bounding box center [481, 315] width 339 height 32
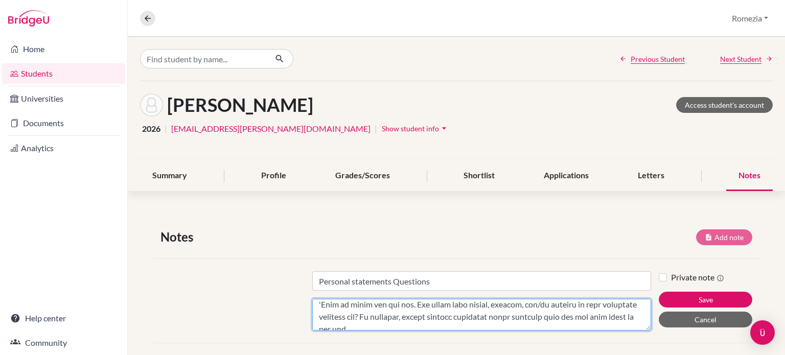
scroll to position [16, 0]
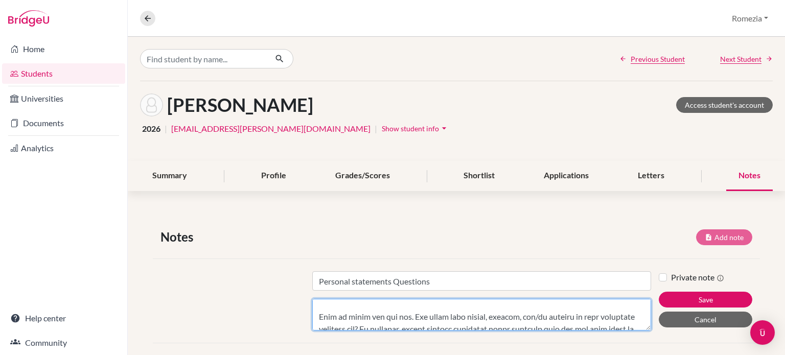
click at [336, 317] on textarea "Content" at bounding box center [481, 315] width 339 height 32
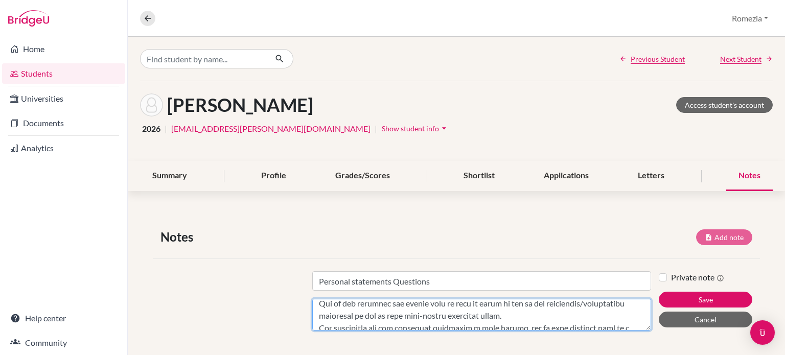
scroll to position [442, 0]
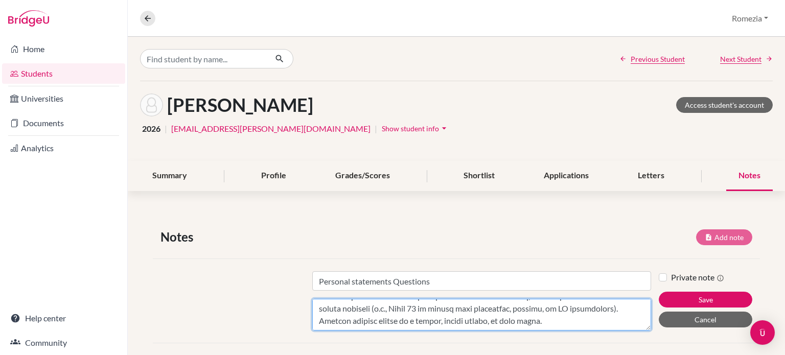
click at [573, 320] on textarea "Content" at bounding box center [481, 315] width 339 height 32
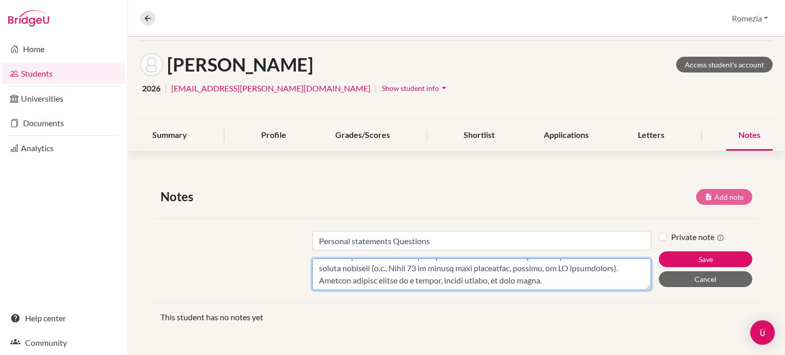
scroll to position [462, 0]
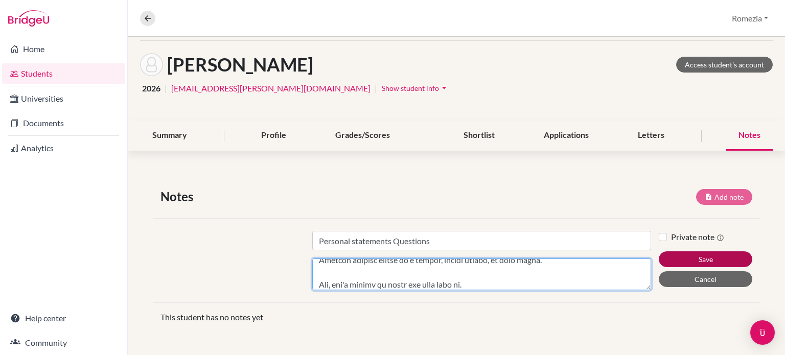
type textarea "Upon researching this is what you should include in youer personal statement. T…"
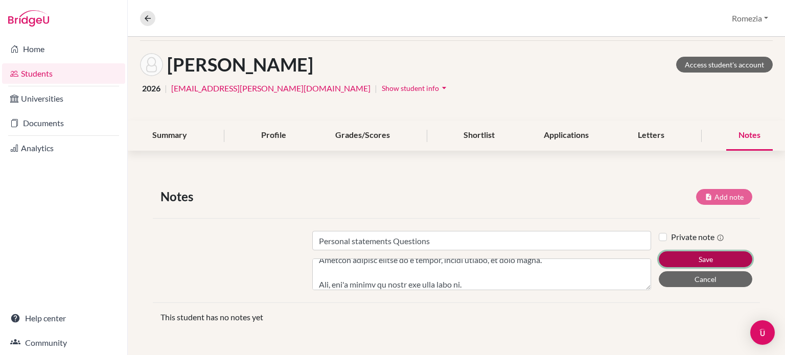
click at [680, 260] on button "Save" at bounding box center [706, 259] width 94 height 16
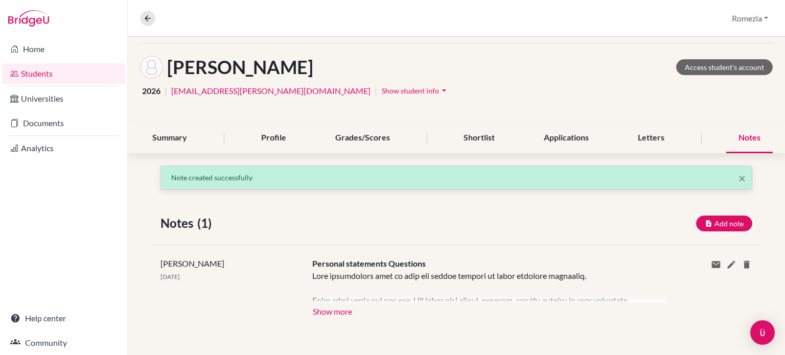
scroll to position [37, 0]
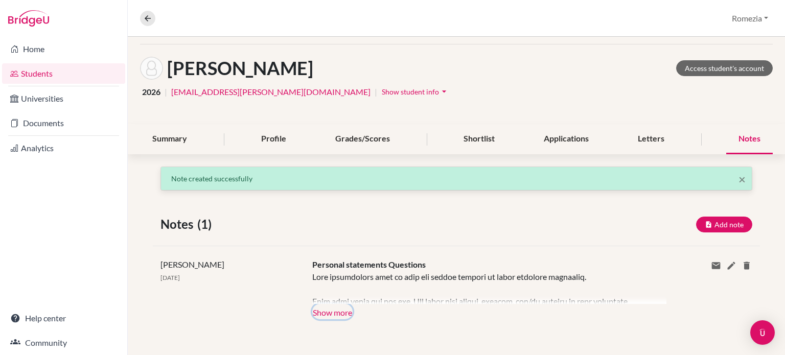
click at [332, 316] on button "Show more" at bounding box center [332, 311] width 40 height 15
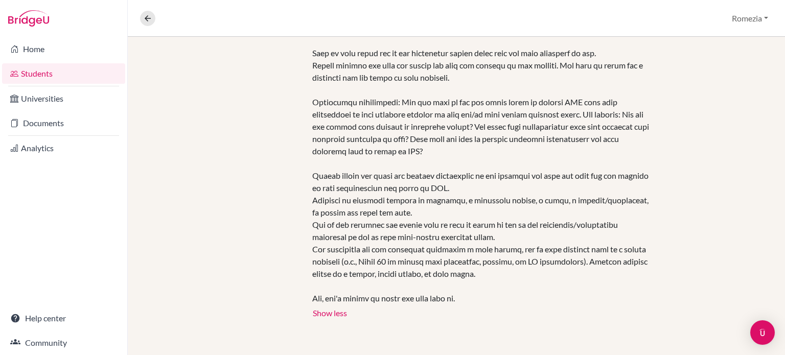
scroll to position [187, 0]
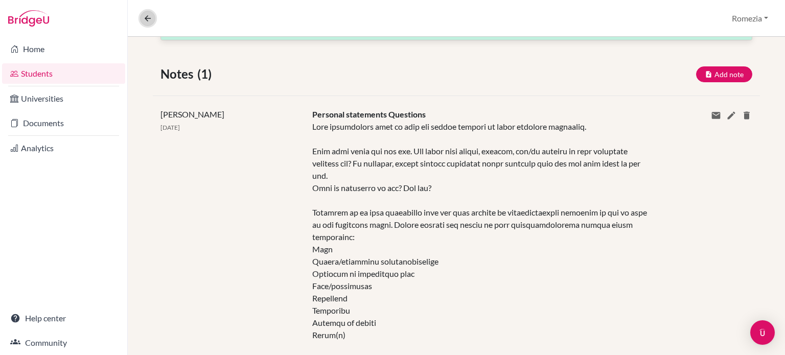
click at [147, 19] on icon at bounding box center [147, 18] width 9 height 9
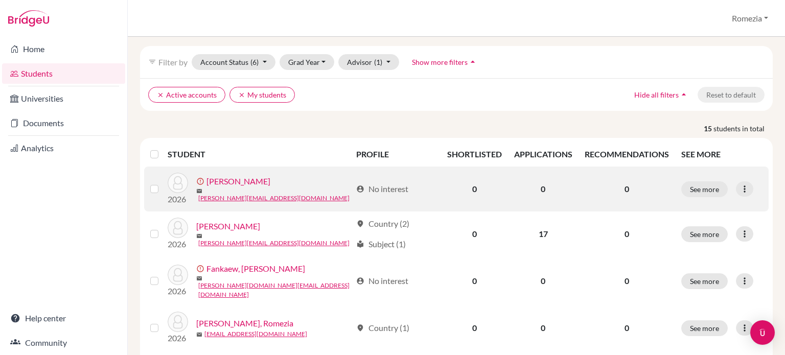
scroll to position [51, 0]
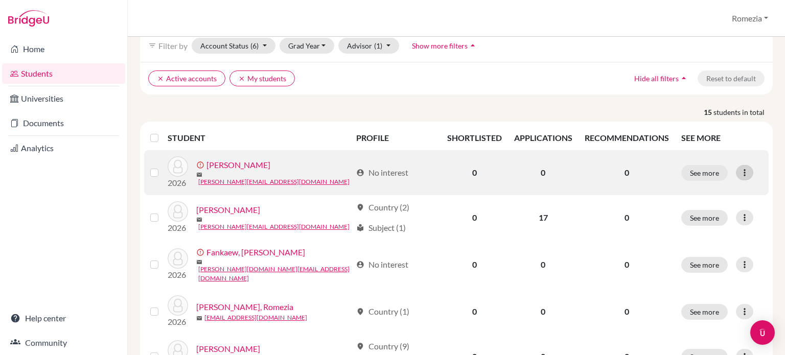
click at [740, 173] on icon at bounding box center [745, 173] width 10 height 10
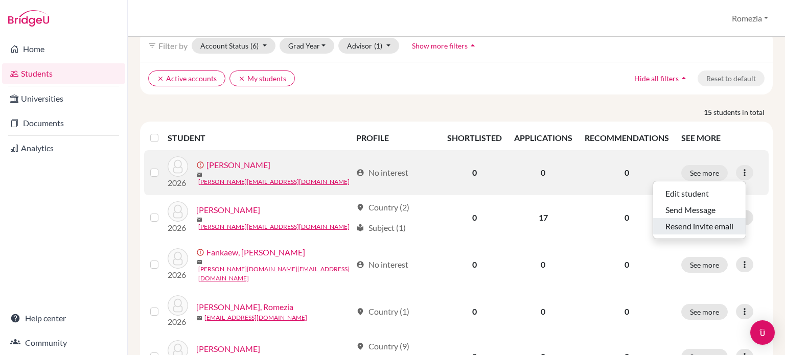
click at [730, 227] on button "Resend invite email" at bounding box center [699, 226] width 93 height 16
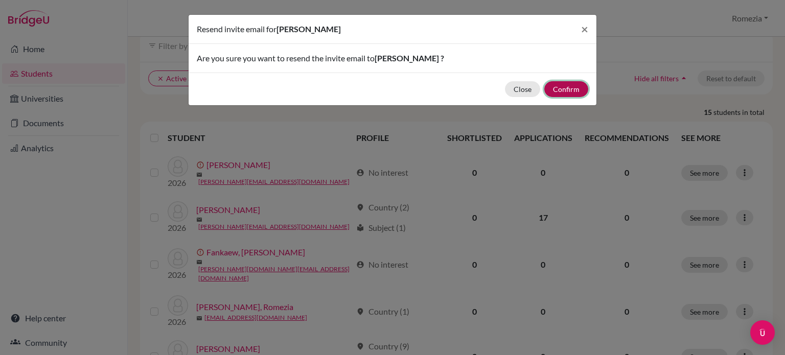
click at [560, 91] on button "Confirm" at bounding box center [566, 89] width 44 height 16
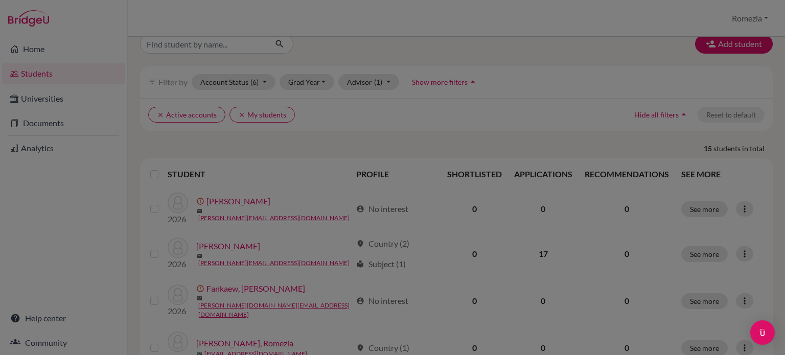
scroll to position [87, 0]
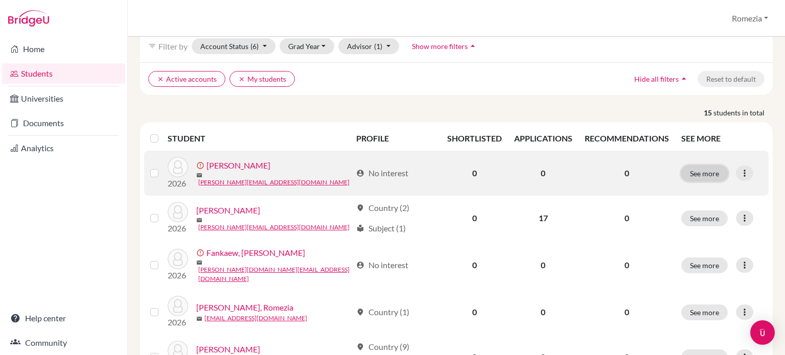
click at [704, 173] on button "See more" at bounding box center [704, 174] width 47 height 16
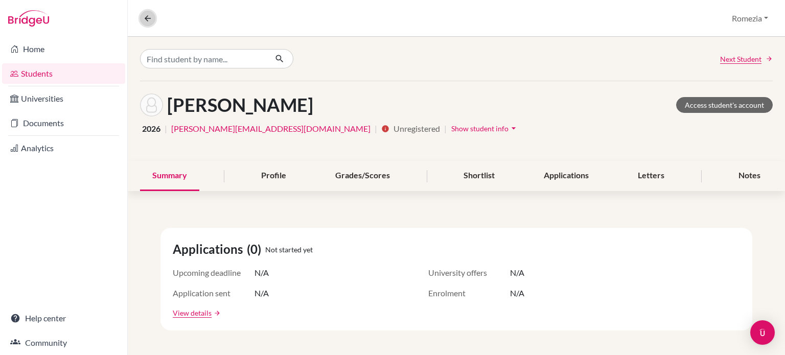
click at [145, 19] on icon at bounding box center [147, 18] width 9 height 9
